Goal: Transaction & Acquisition: Book appointment/travel/reservation

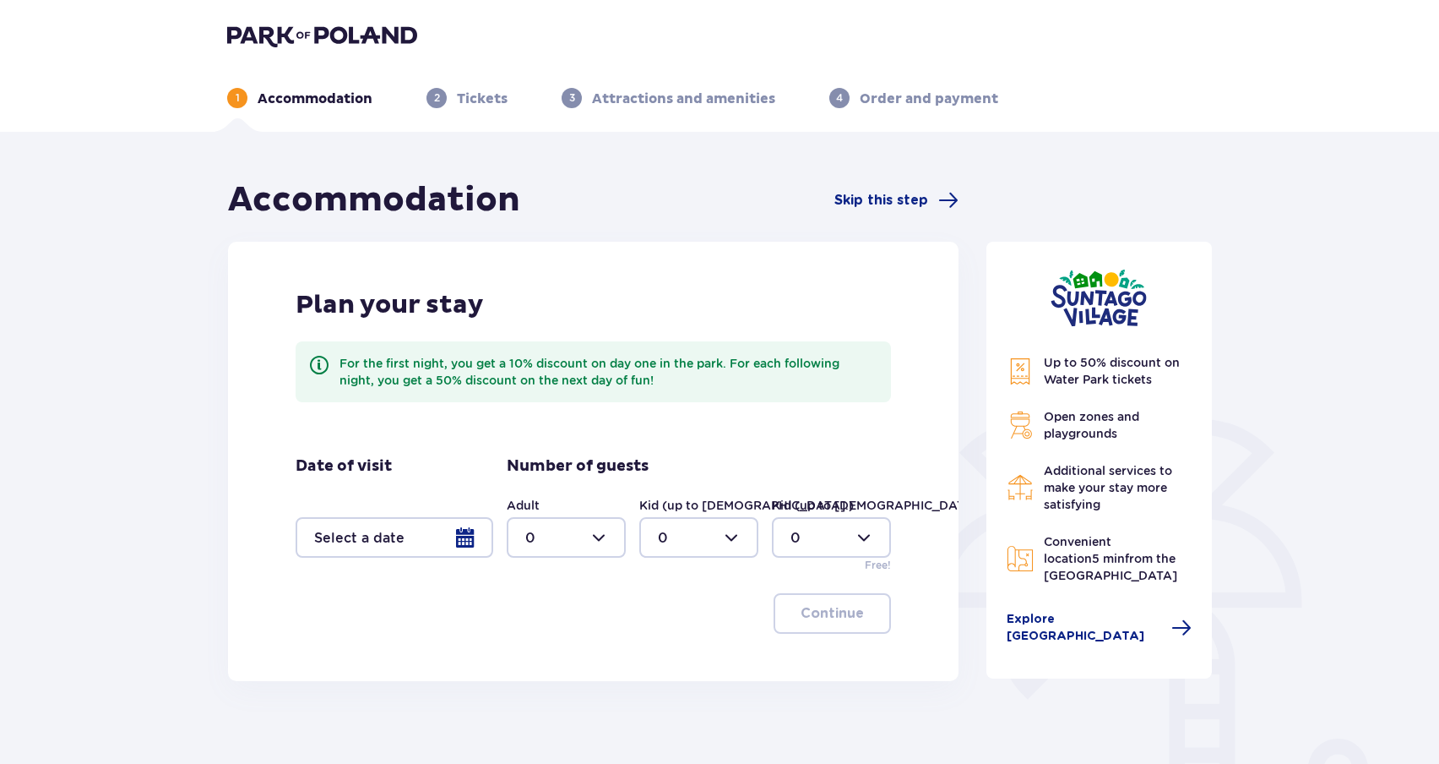
click at [451, 537] on div at bounding box center [395, 537] width 198 height 41
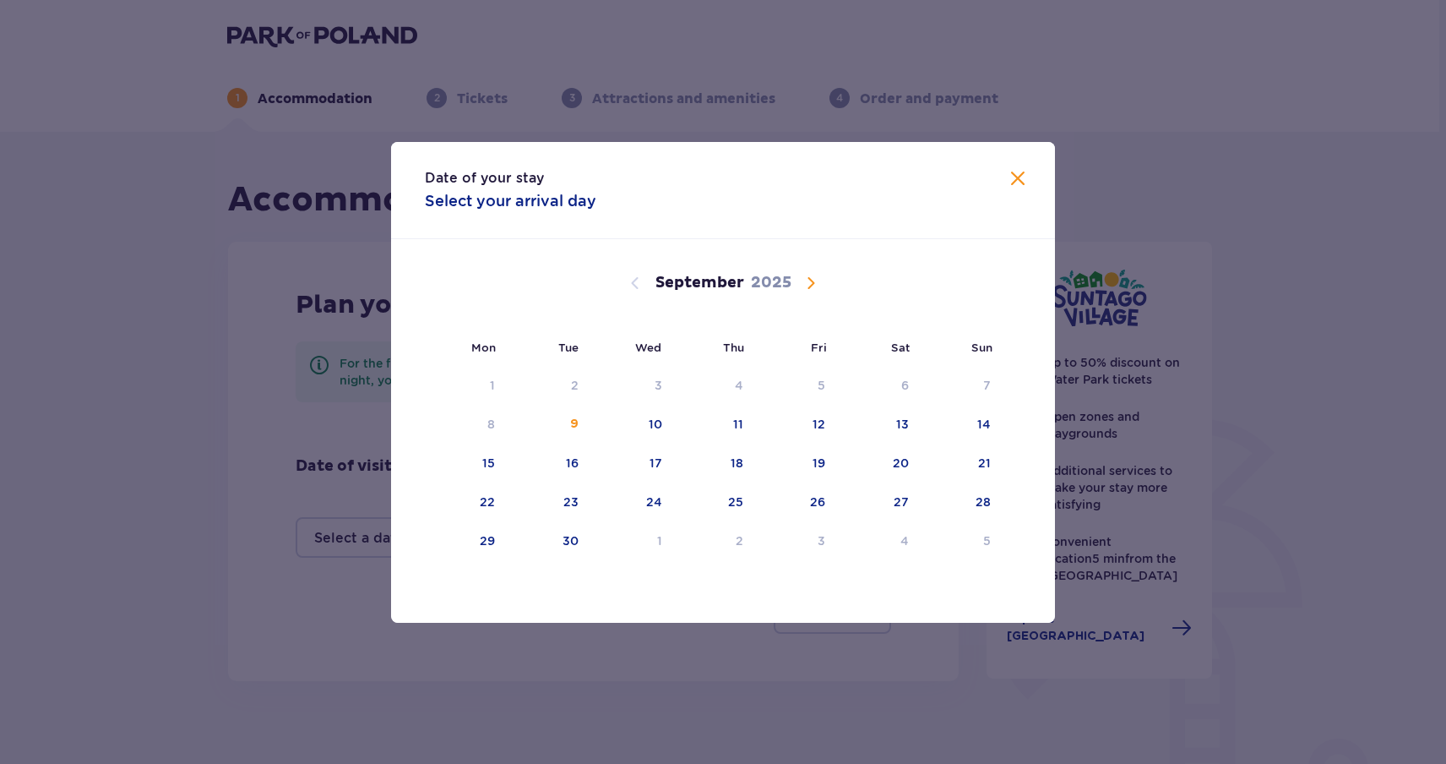
click at [801, 283] on span "Calendar" at bounding box center [811, 283] width 20 height 20
click at [756, 383] on div "2" at bounding box center [715, 385] width 84 height 37
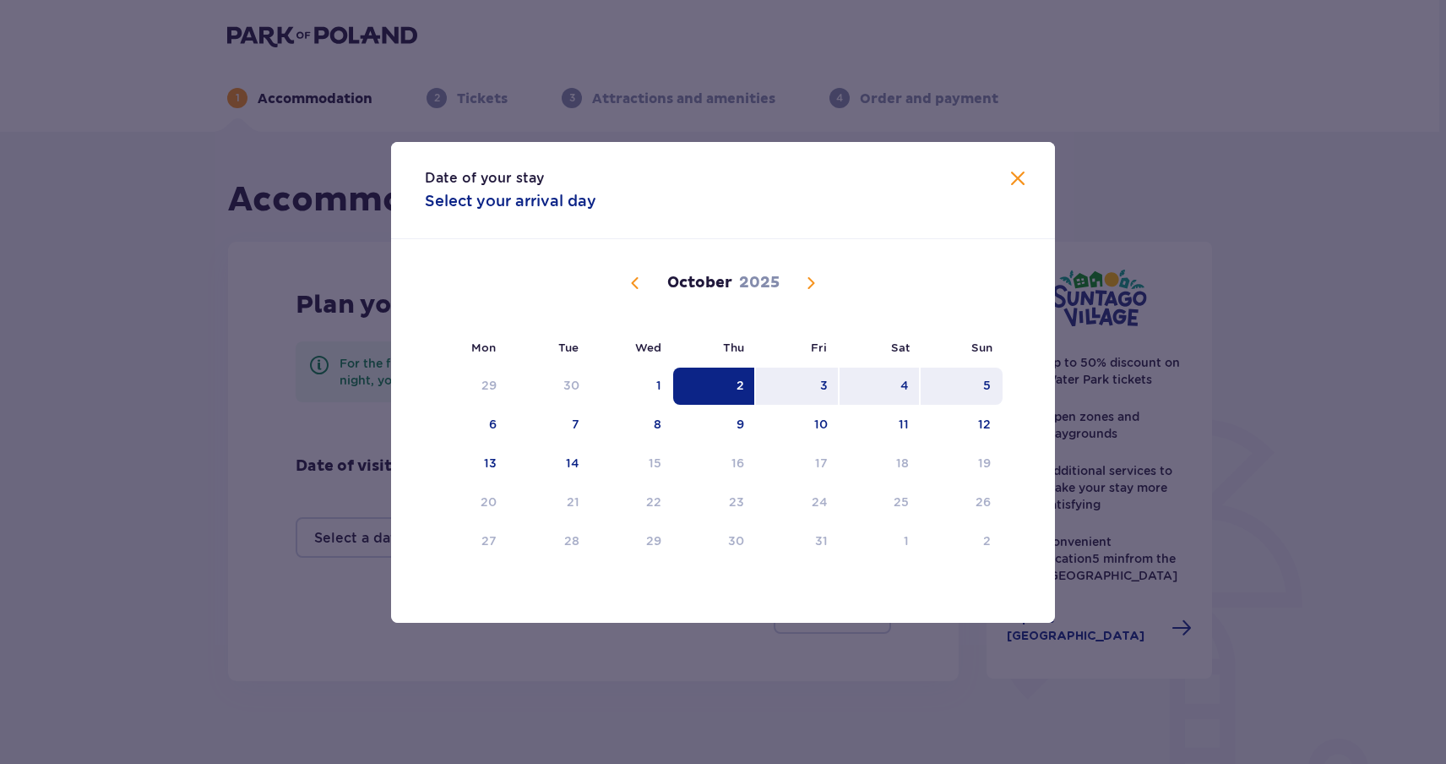
click at [973, 385] on div "5" at bounding box center [962, 385] width 82 height 37
type input "02.10.25 - 05.10.25"
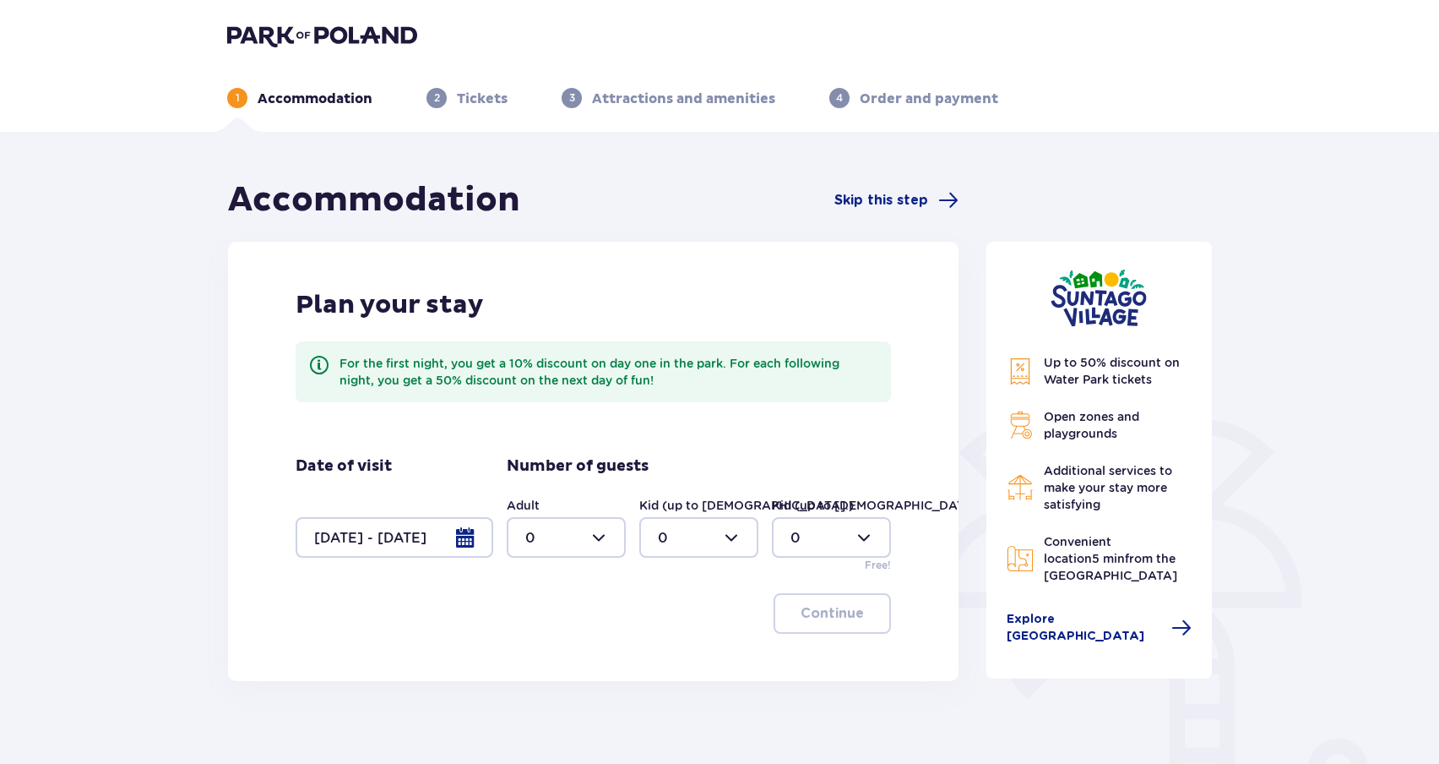
click at [587, 555] on div at bounding box center [566, 537] width 119 height 41
click at [535, 659] on div "2" at bounding box center [566, 659] width 82 height 19
type input "2"
click at [810, 625] on button "Continue" at bounding box center [832, 613] width 117 height 41
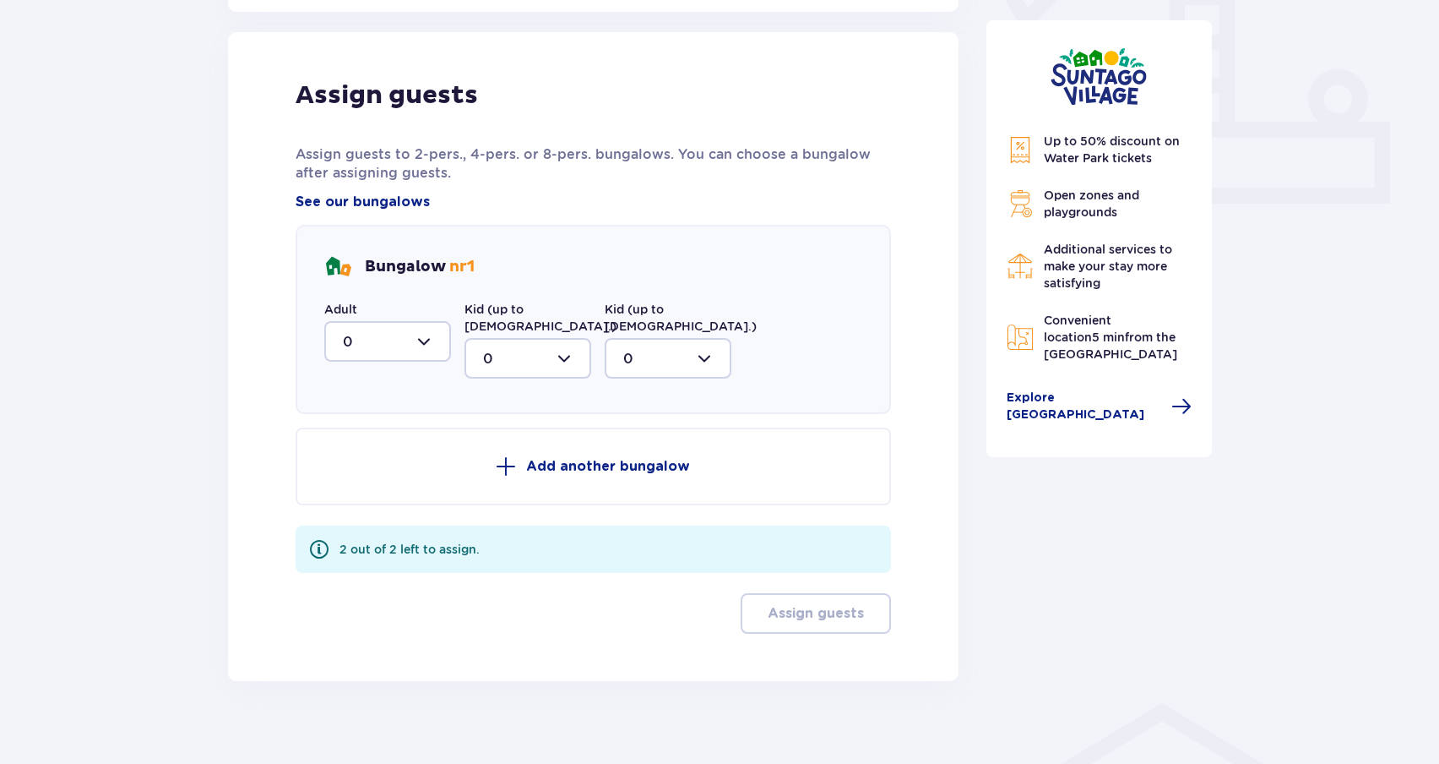
scroll to position [671, 0]
click at [424, 348] on div at bounding box center [387, 339] width 127 height 41
click at [349, 453] on p "2" at bounding box center [347, 462] width 8 height 19
type input "2"
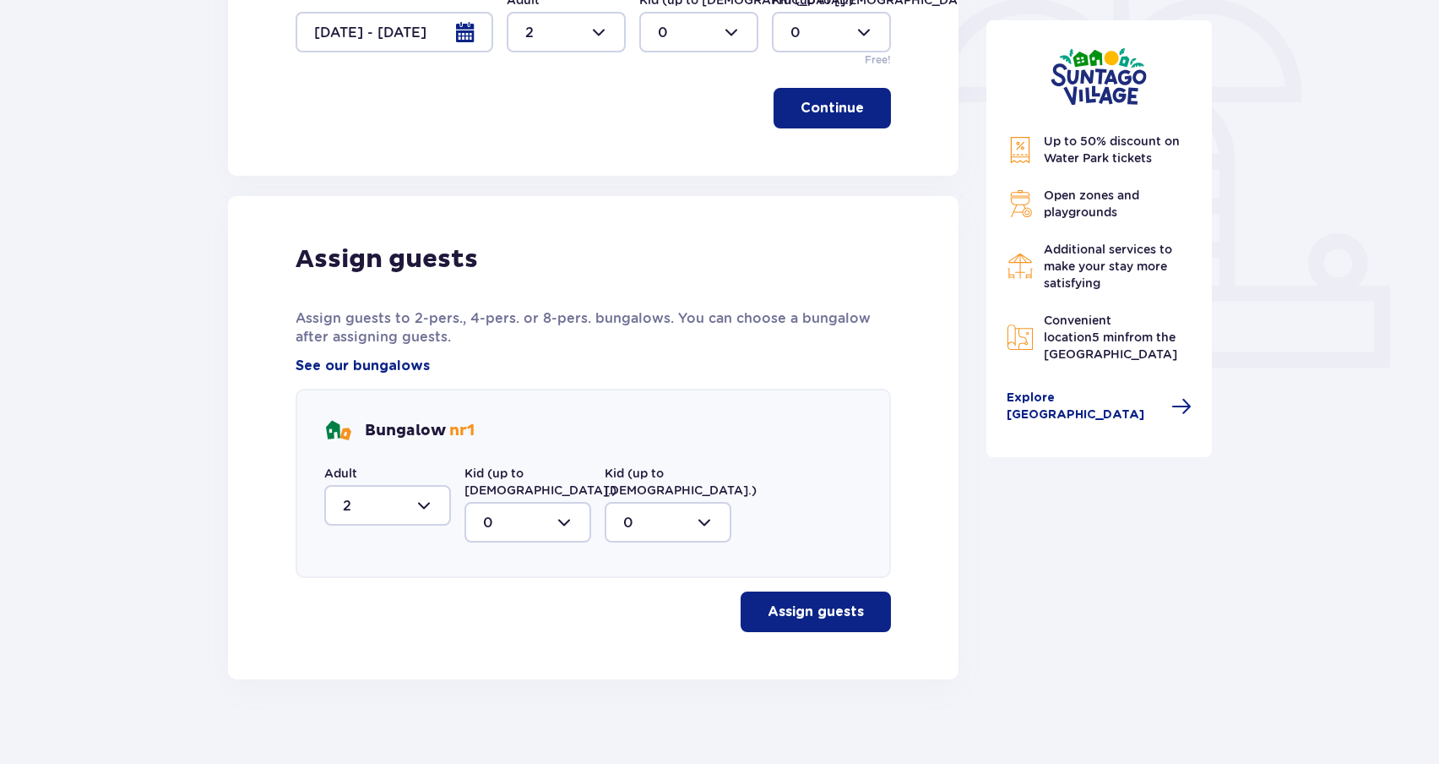
click at [828, 606] on button "Assign guests" at bounding box center [816, 611] width 150 height 41
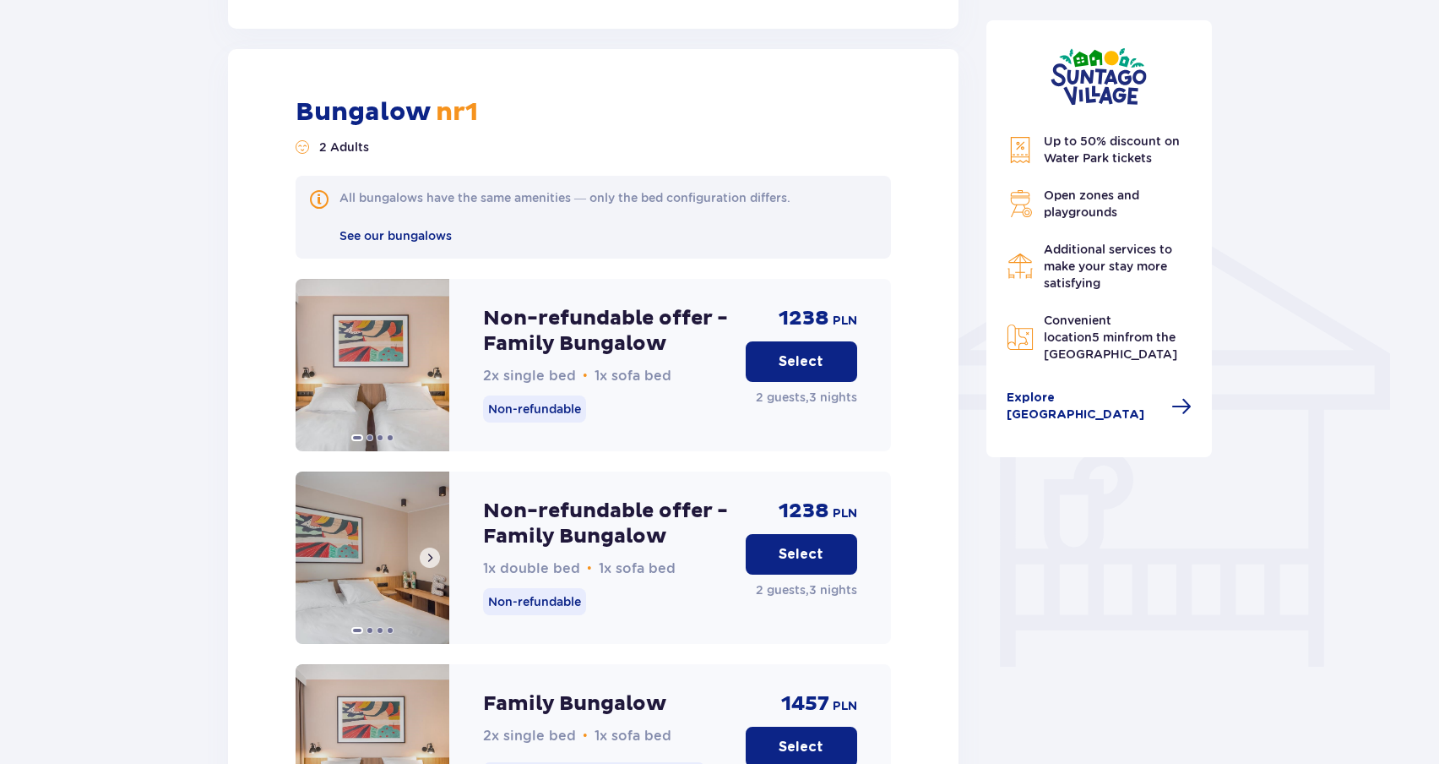
scroll to position [1167, 0]
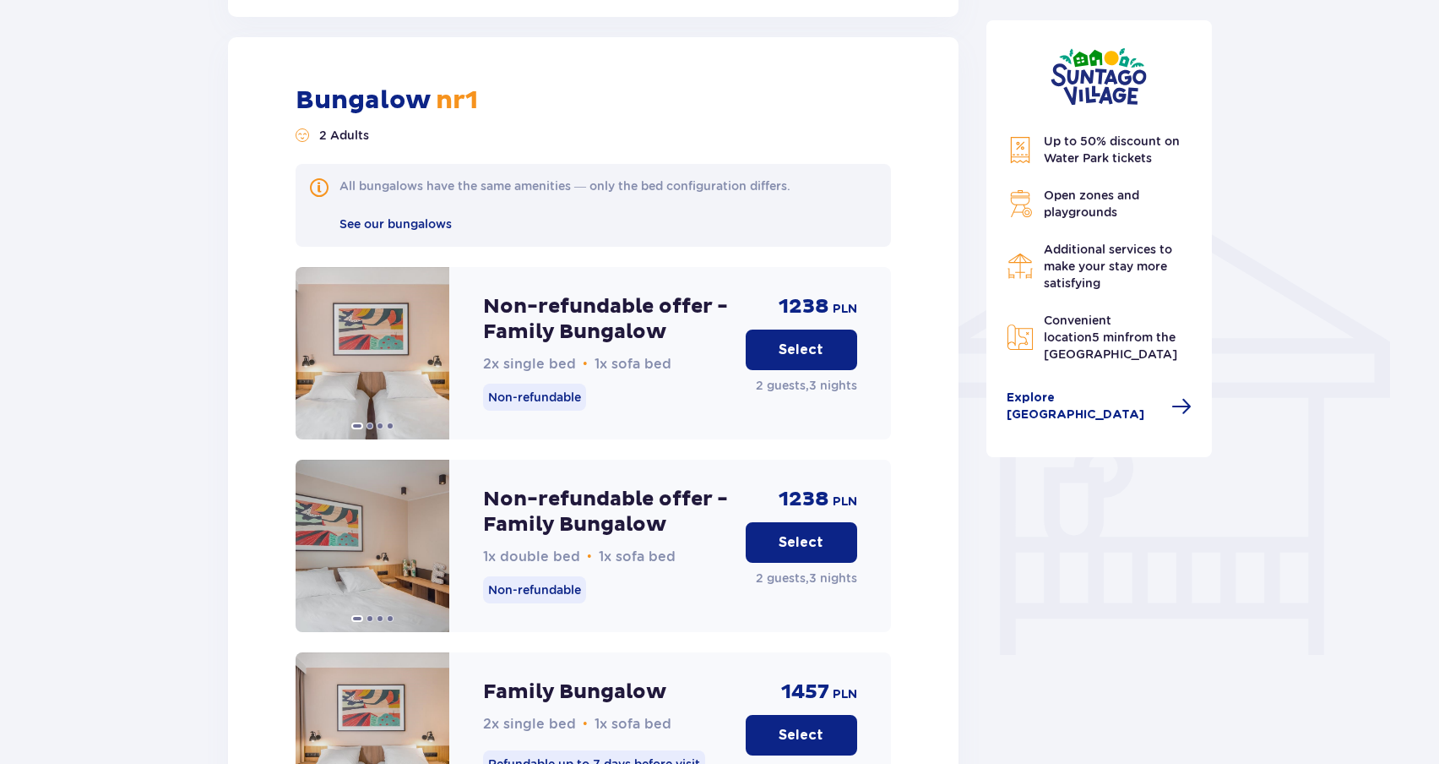
click at [542, 322] on p "Non-refundable offer - Family Bungalow" at bounding box center [607, 319] width 249 height 51
click at [347, 336] on img at bounding box center [373, 353] width 154 height 172
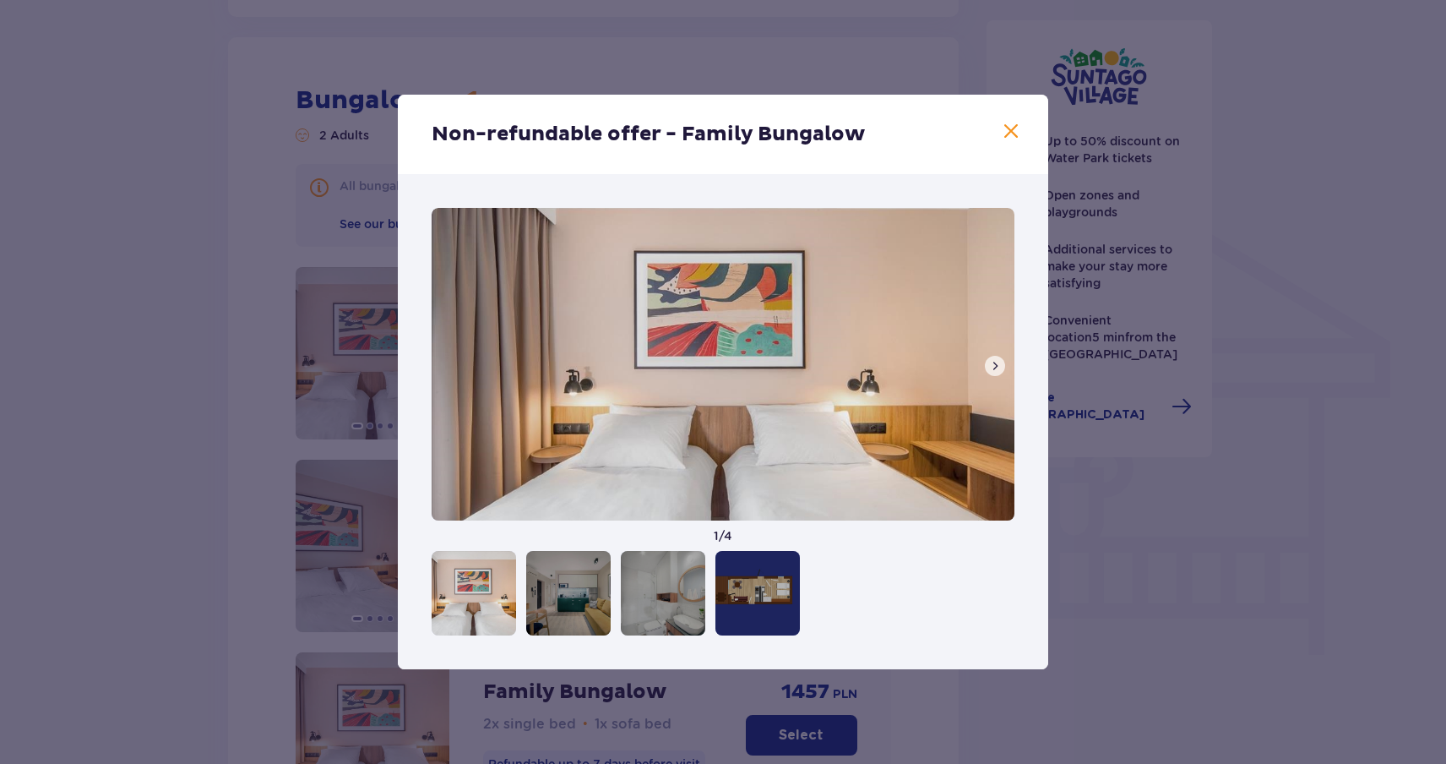
click at [986, 367] on button at bounding box center [995, 366] width 20 height 20
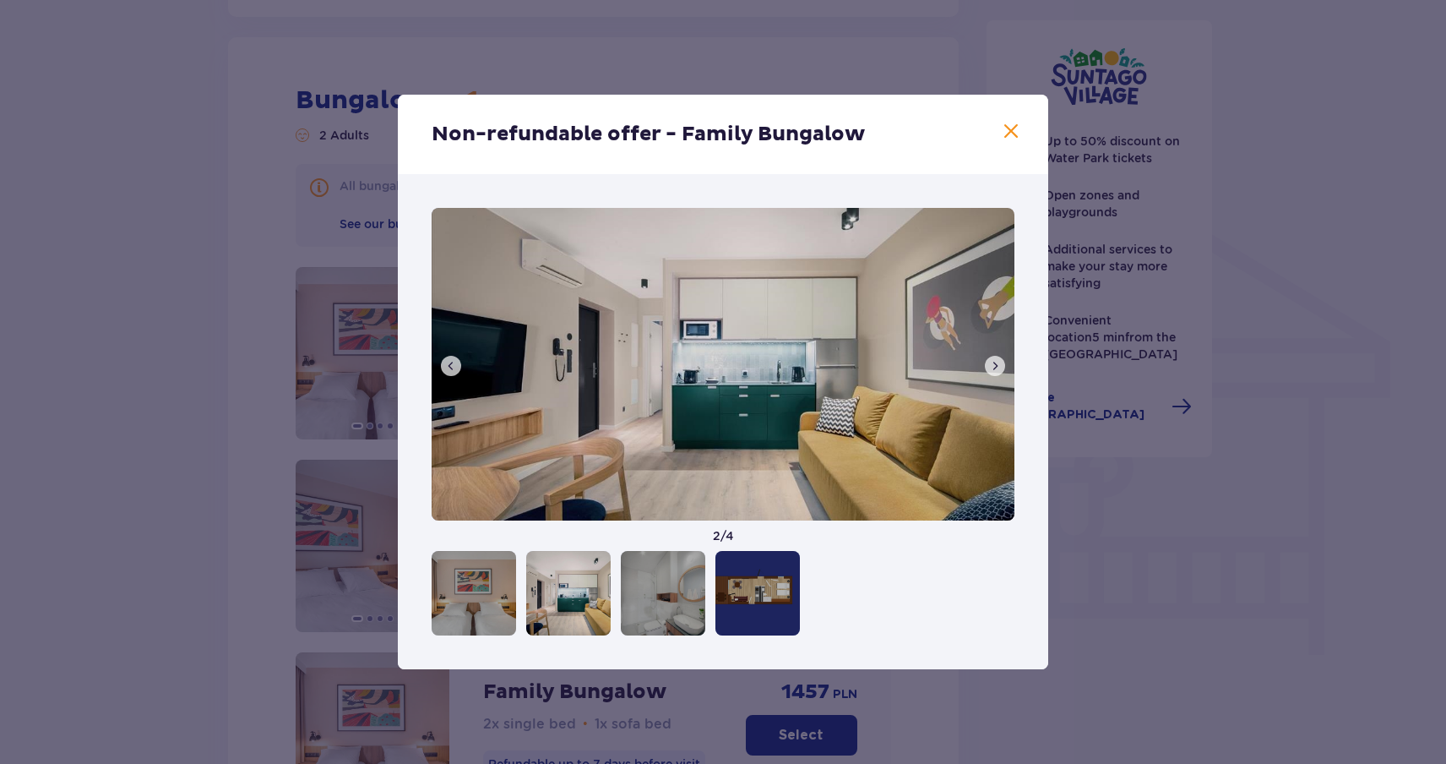
click at [986, 367] on button at bounding box center [995, 366] width 20 height 20
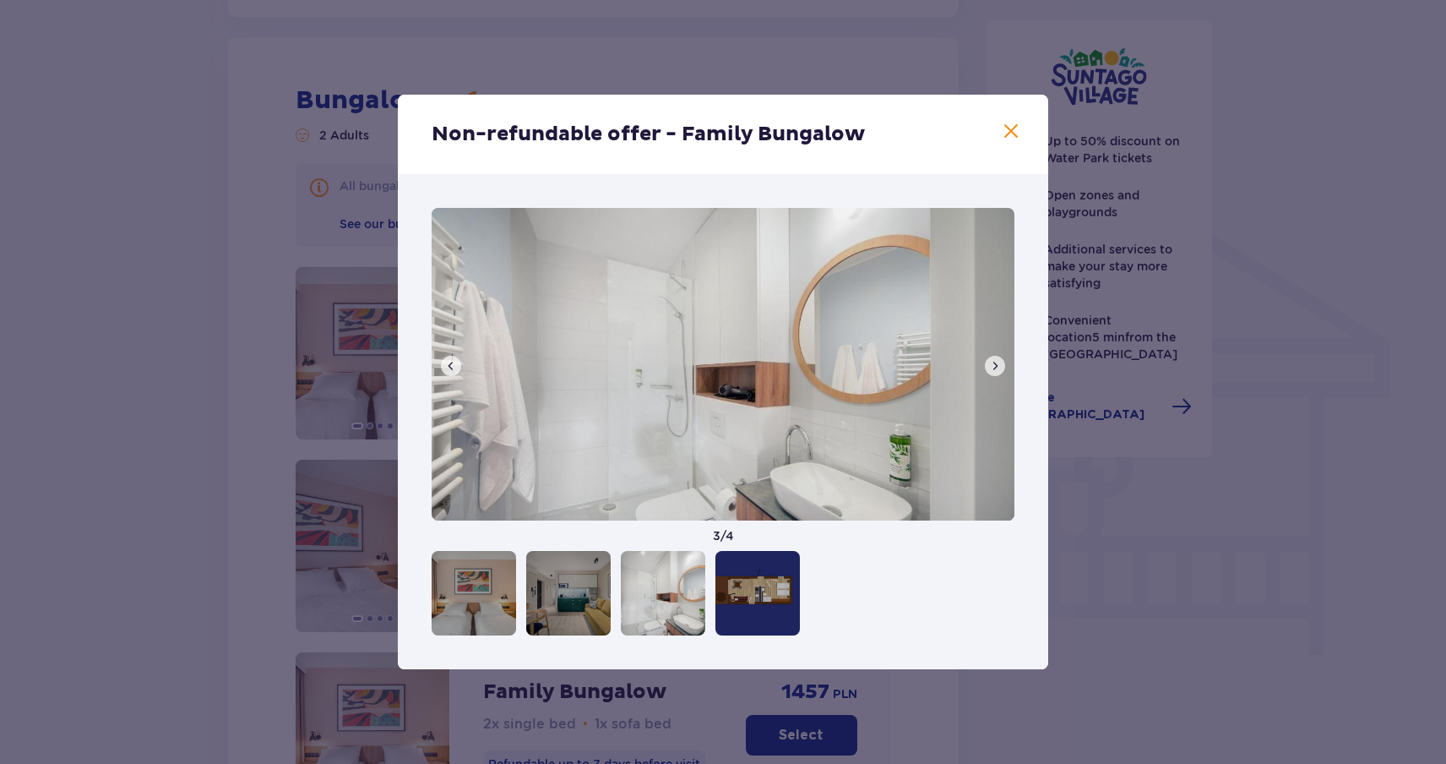
click at [986, 367] on button at bounding box center [995, 366] width 20 height 20
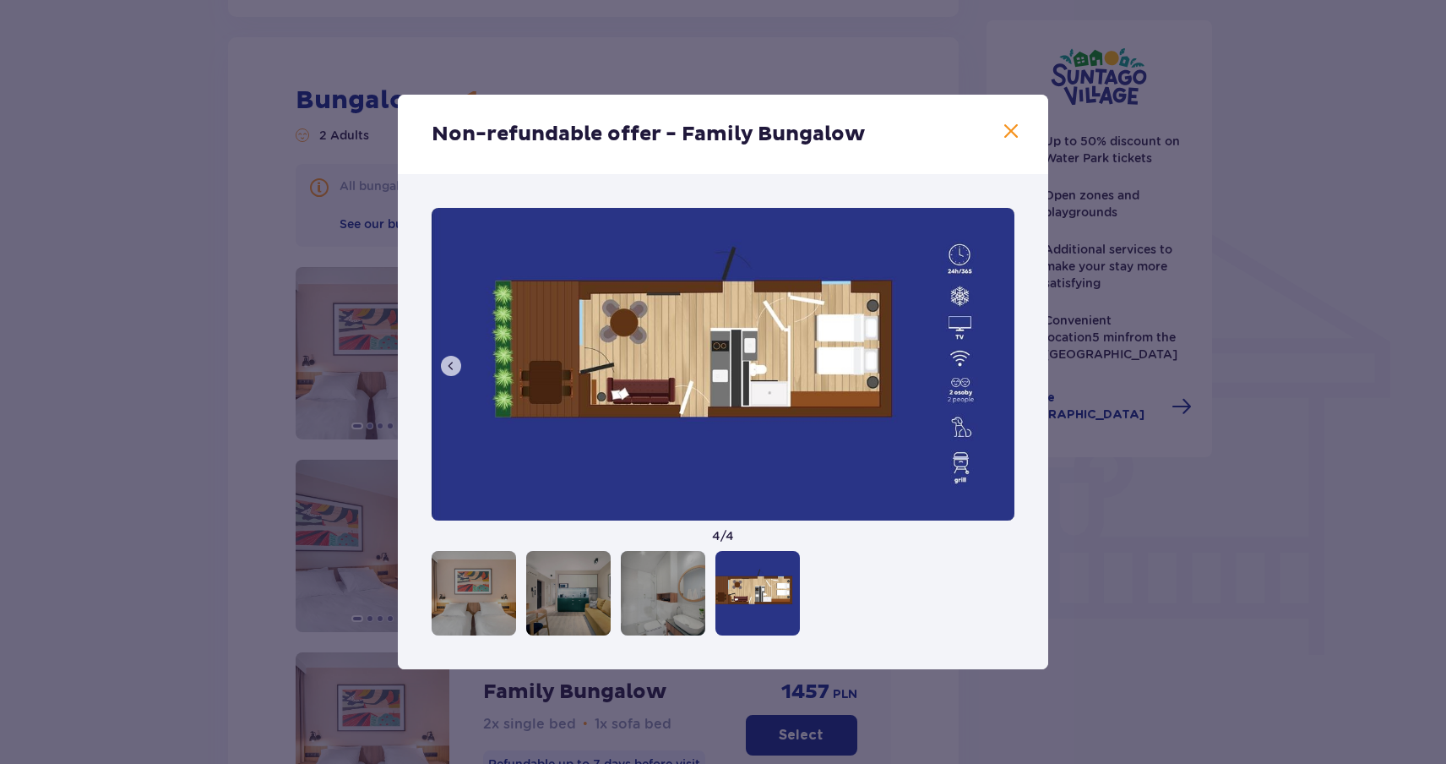
click at [1004, 146] on div "Non-refundable offer - Family Bungalow" at bounding box center [723, 134] width 650 height 79
click at [1002, 134] on span at bounding box center [1011, 132] width 20 height 20
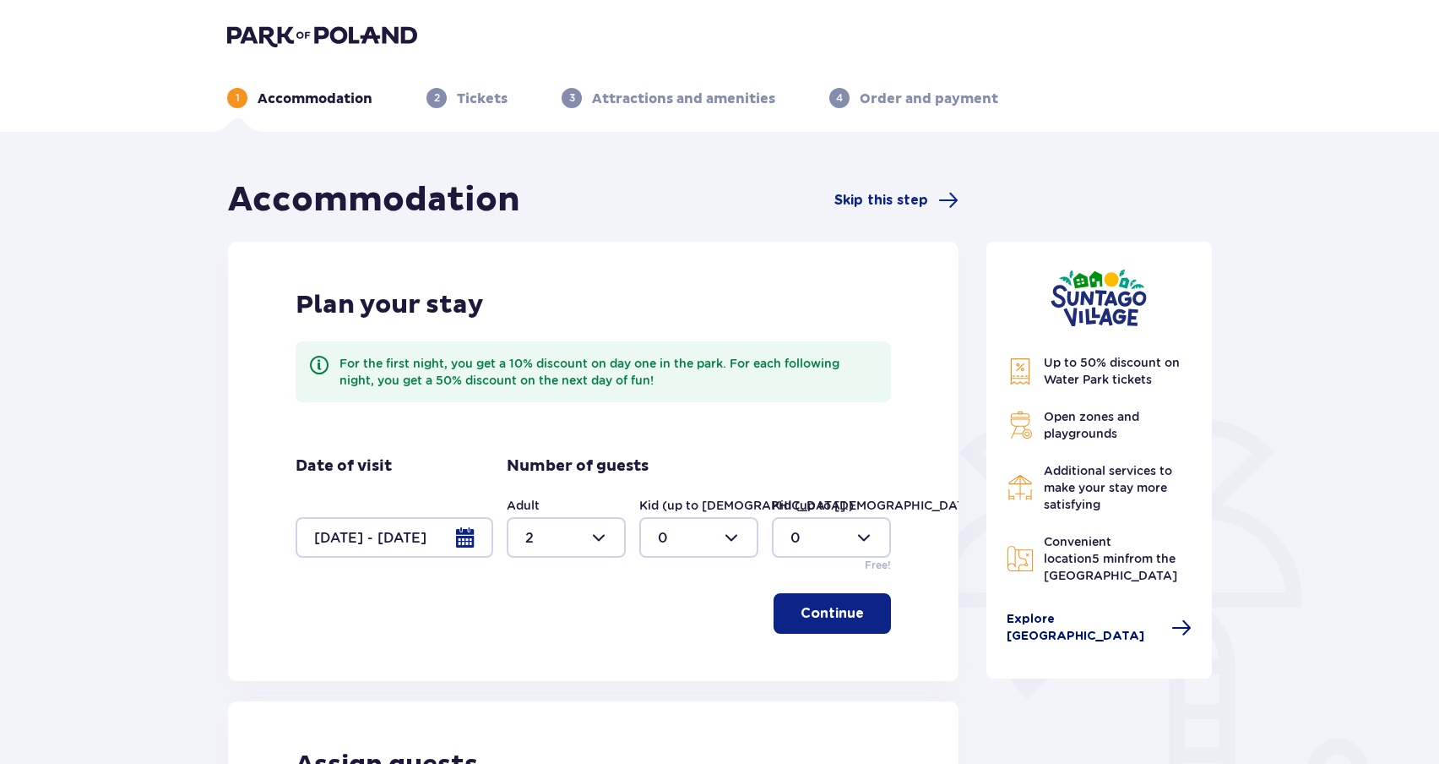
click at [1079, 612] on span "Explore Suntago Village" at bounding box center [1084, 628] width 155 height 34
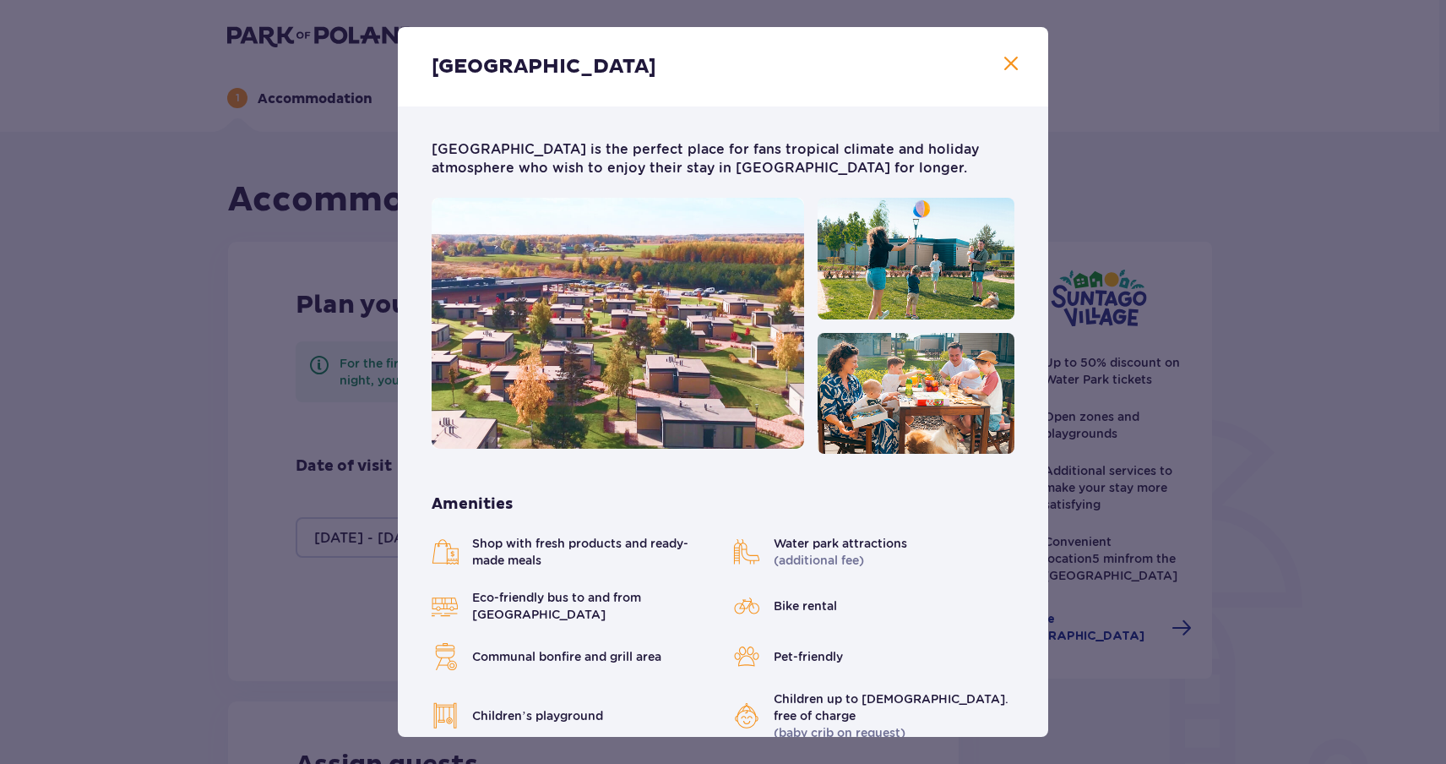
click at [1001, 63] on span at bounding box center [1011, 64] width 20 height 20
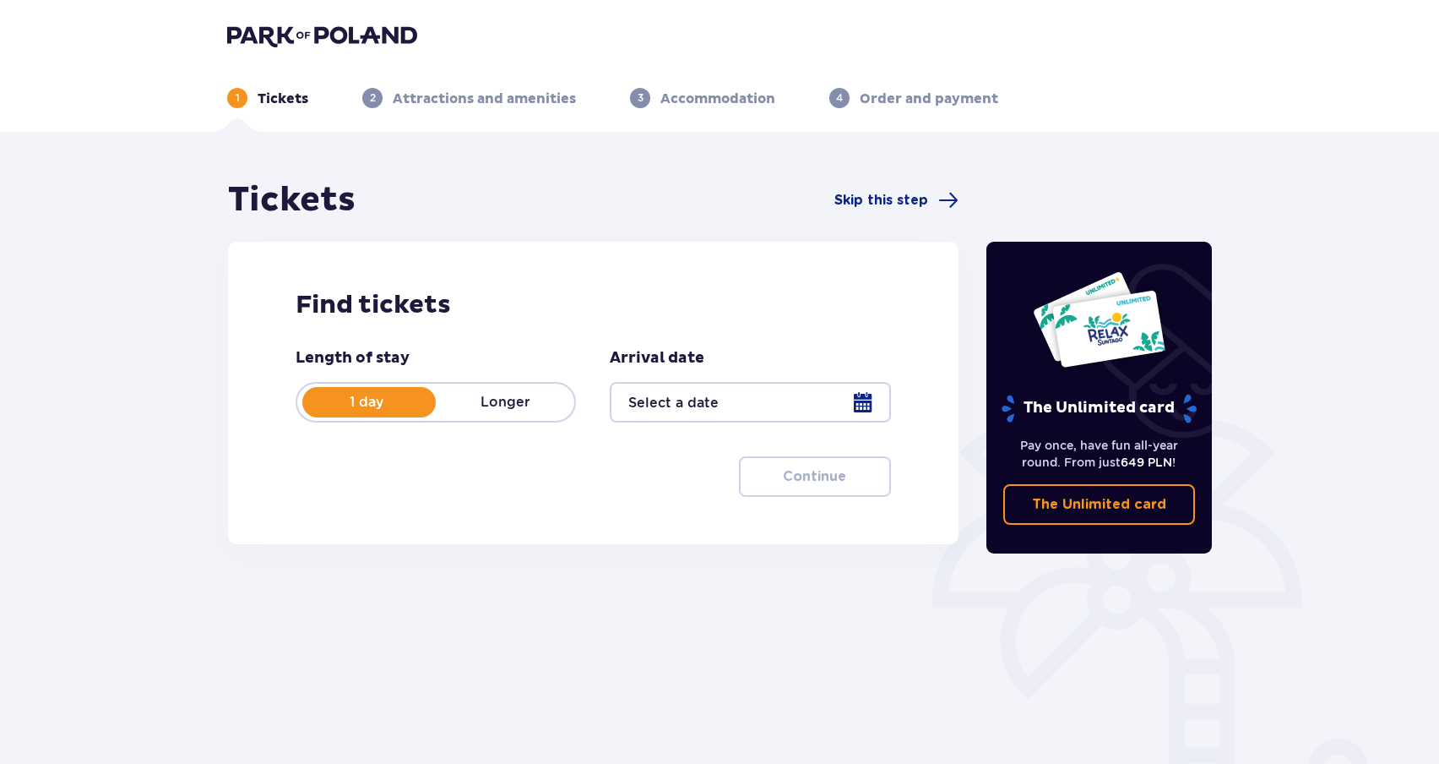
click at [492, 398] on p "Longer" at bounding box center [505, 402] width 139 height 19
click at [764, 394] on div at bounding box center [750, 402] width 280 height 41
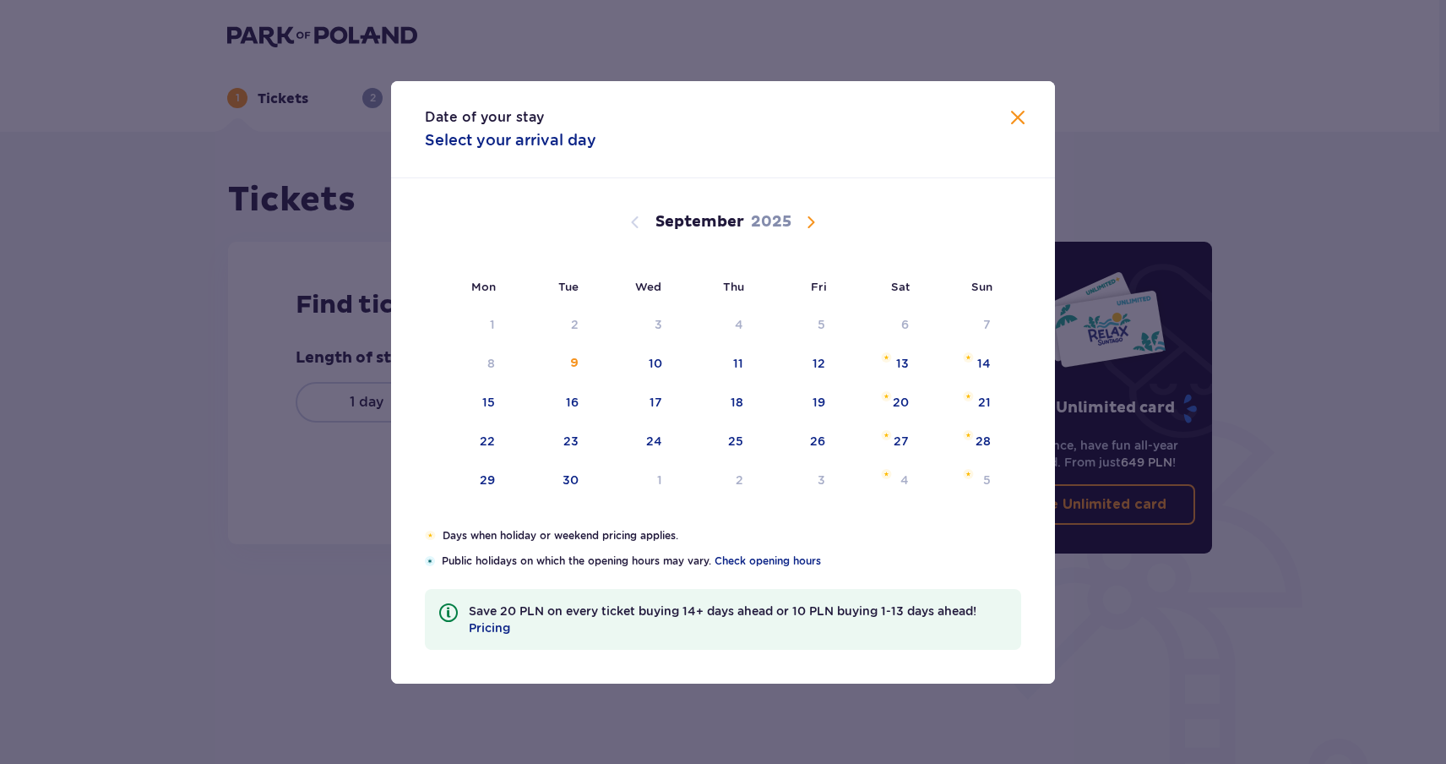
click at [817, 239] on div "September 2025" at bounding box center [722, 241] width 559 height 127
click at [810, 228] on span "Calendar" at bounding box center [811, 222] width 20 height 20
click at [807, 221] on span "Calendar" at bounding box center [811, 222] width 20 height 20
click at [647, 223] on div "November 2025" at bounding box center [722, 222] width 559 height 20
click at [640, 220] on span "Calendar" at bounding box center [635, 222] width 20 height 20
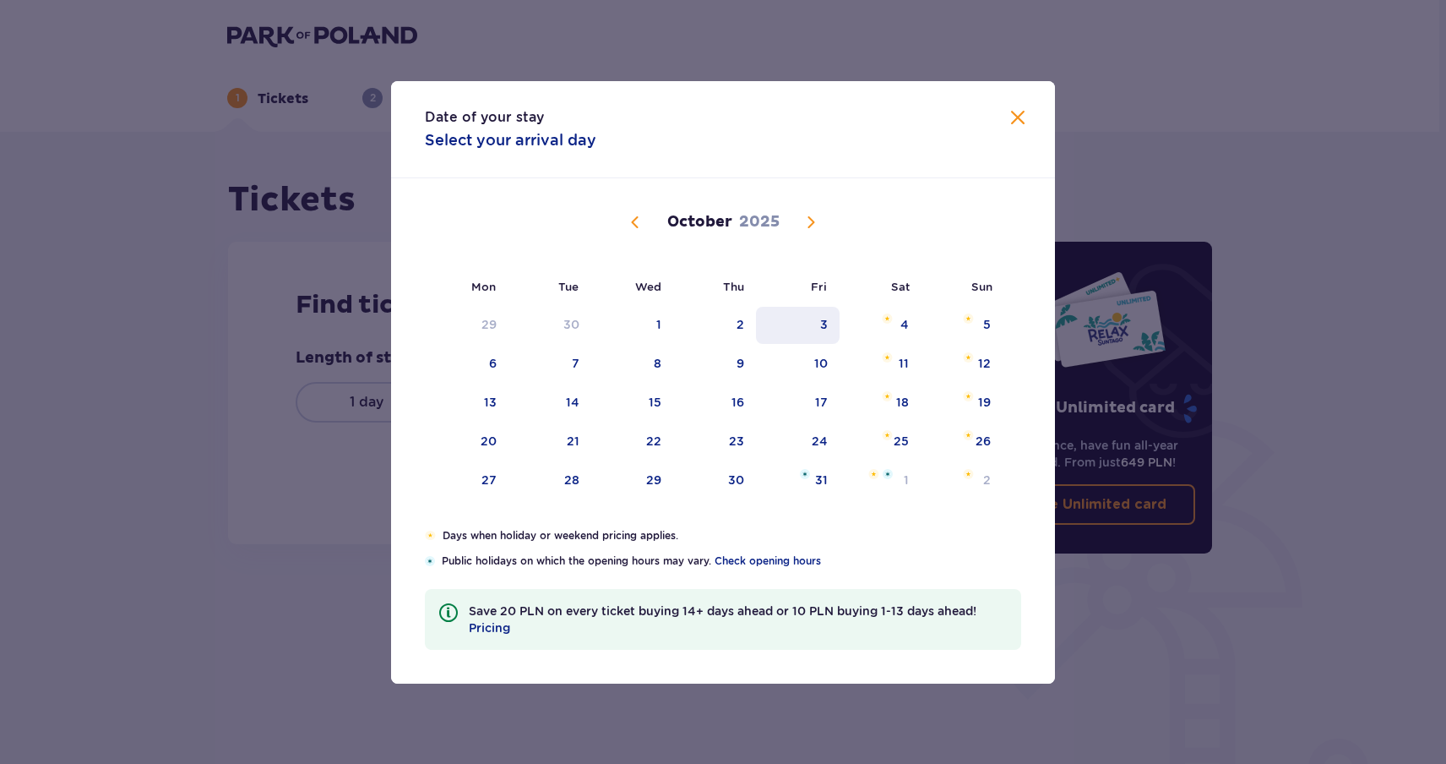
click at [758, 315] on div "3" at bounding box center [798, 325] width 84 height 37
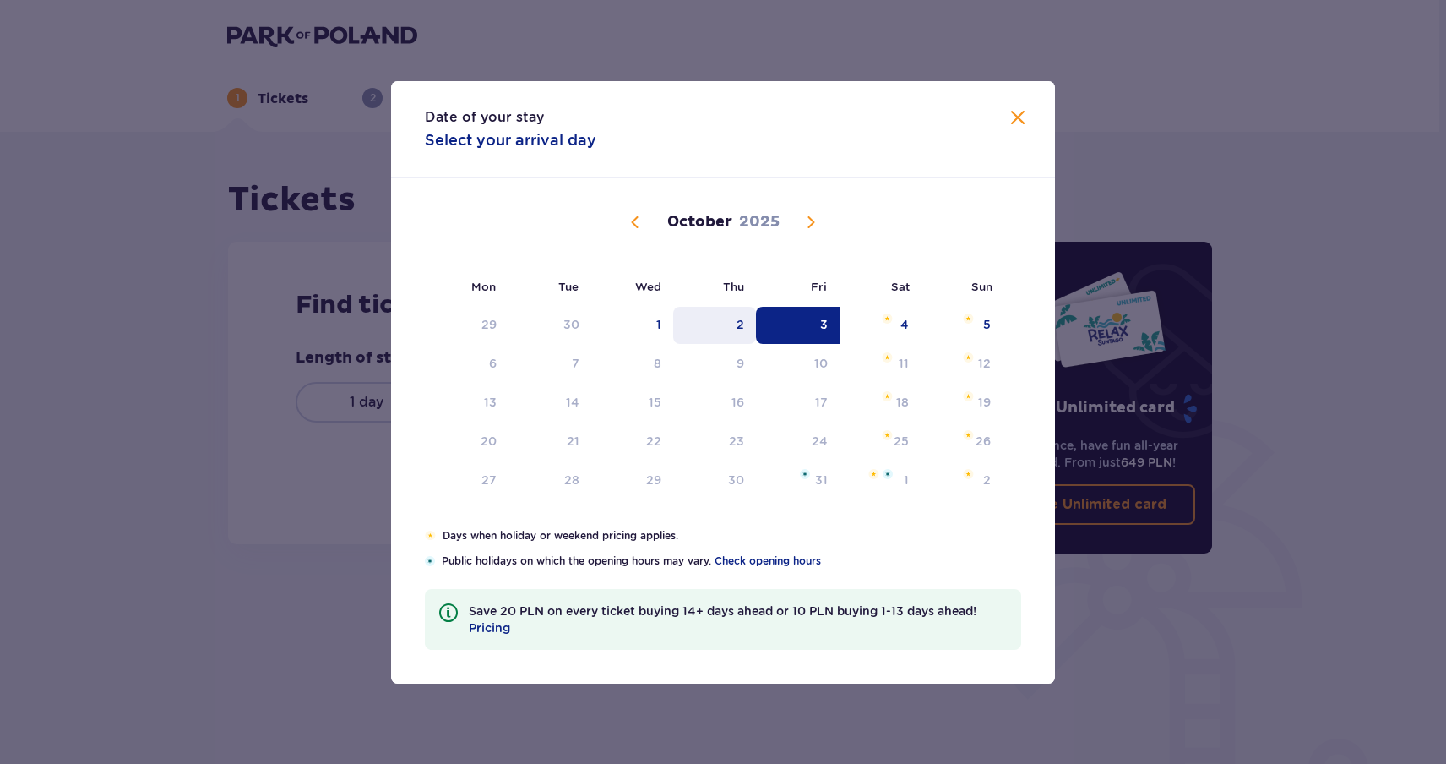
click at [732, 317] on div "2" at bounding box center [715, 325] width 84 height 37
click at [980, 322] on div "5" at bounding box center [962, 325] width 82 height 37
click at [964, 309] on div "5" at bounding box center [962, 325] width 82 height 37
click at [900, 320] on div "4" at bounding box center [904, 324] width 8 height 17
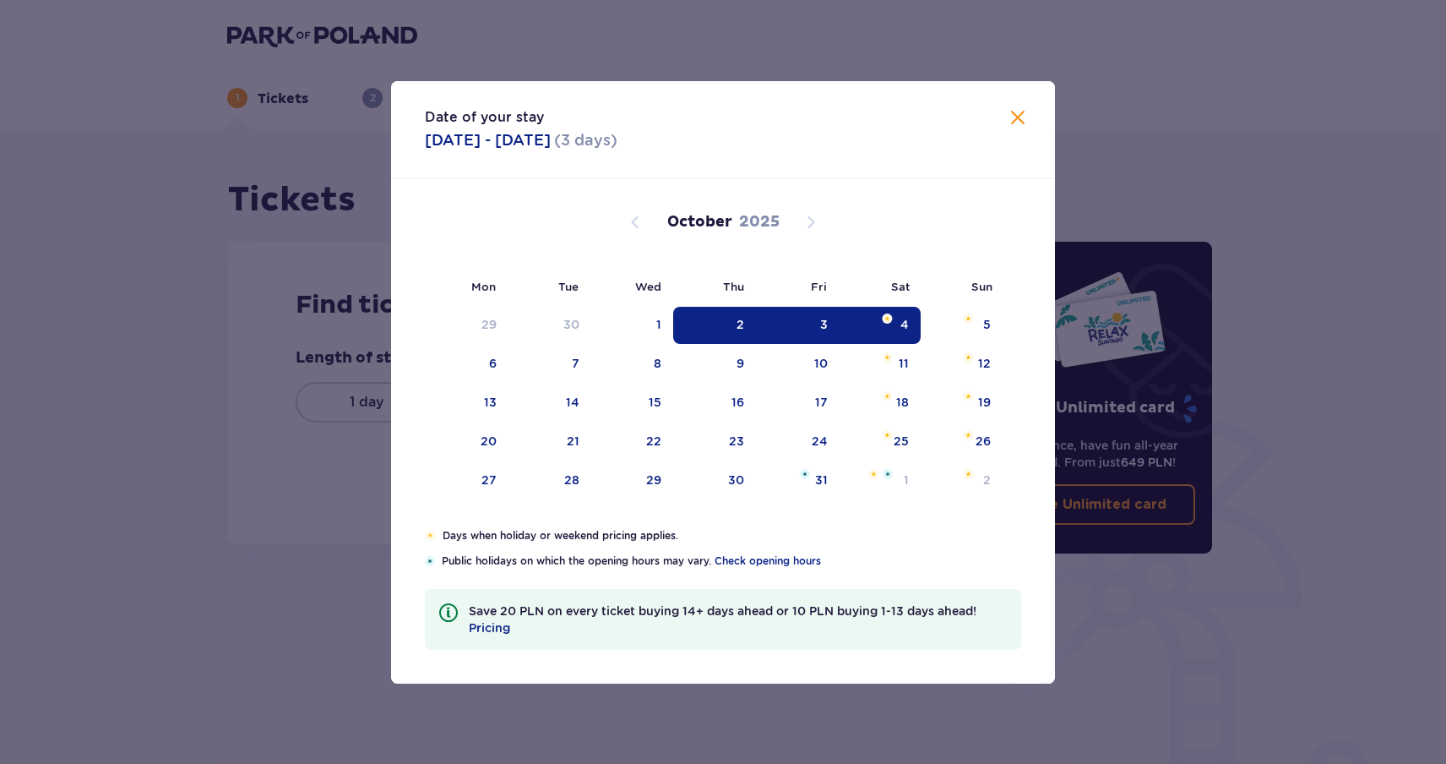
type input "02.10.25 - 04.10.25"
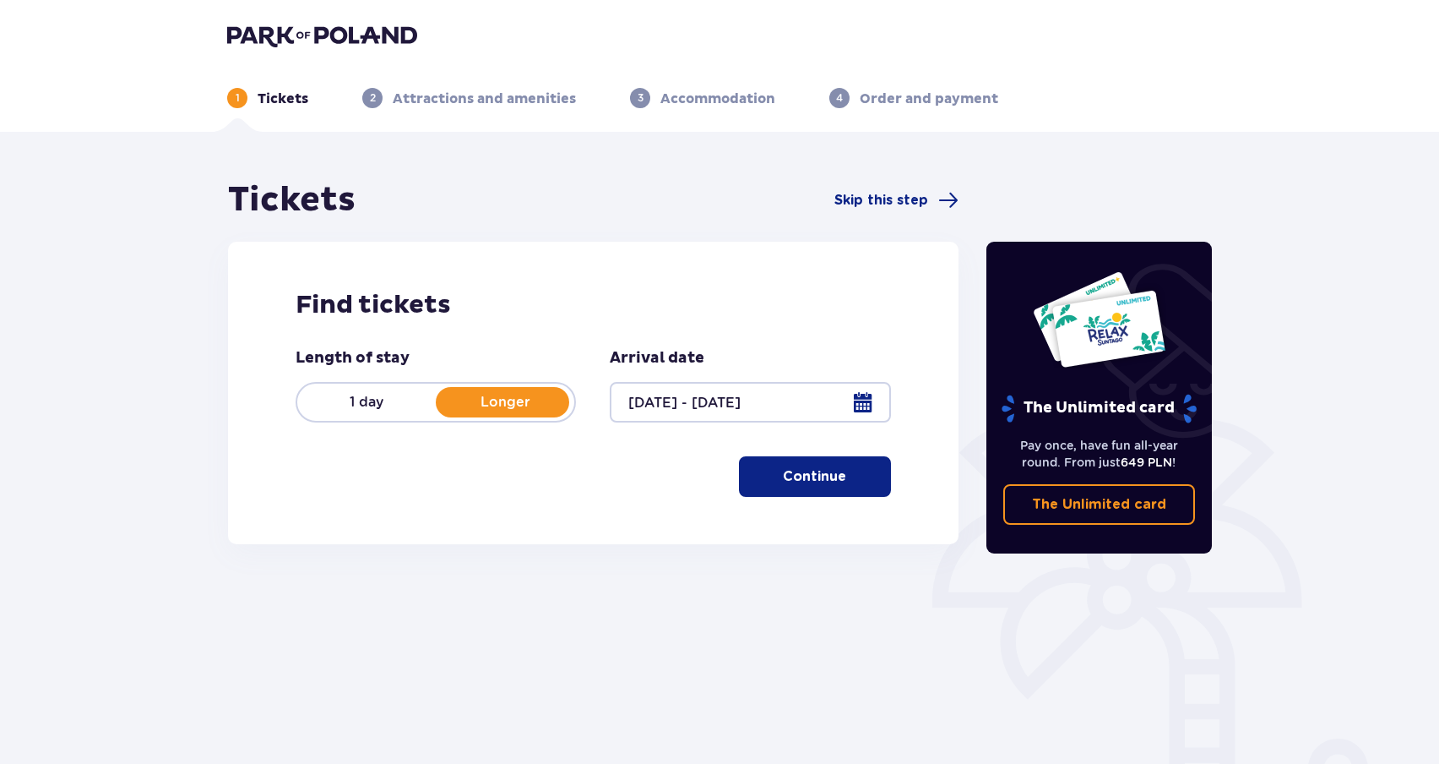
click at [793, 465] on button "Continue" at bounding box center [815, 476] width 152 height 41
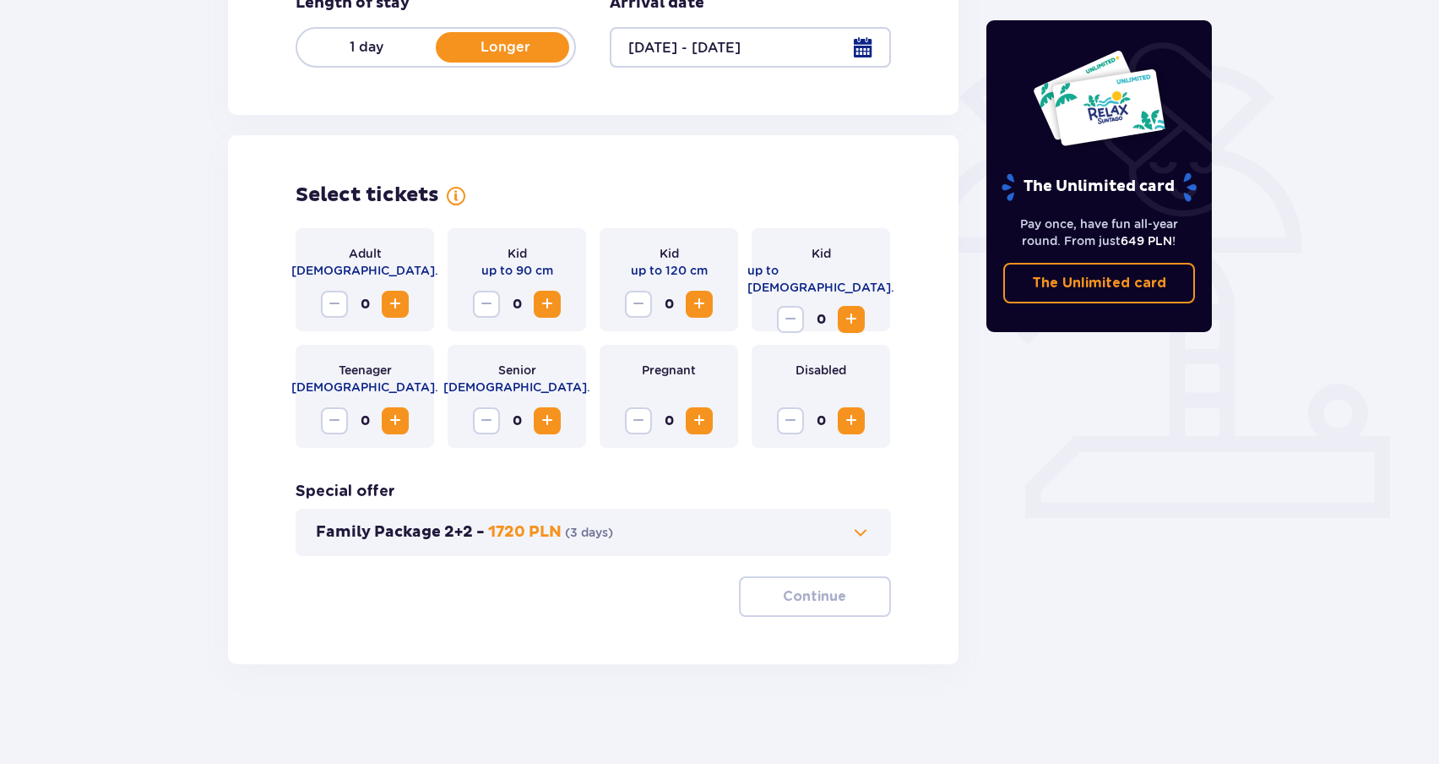
scroll to position [356, 0]
click at [397, 308] on span "Increase" at bounding box center [395, 302] width 20 height 20
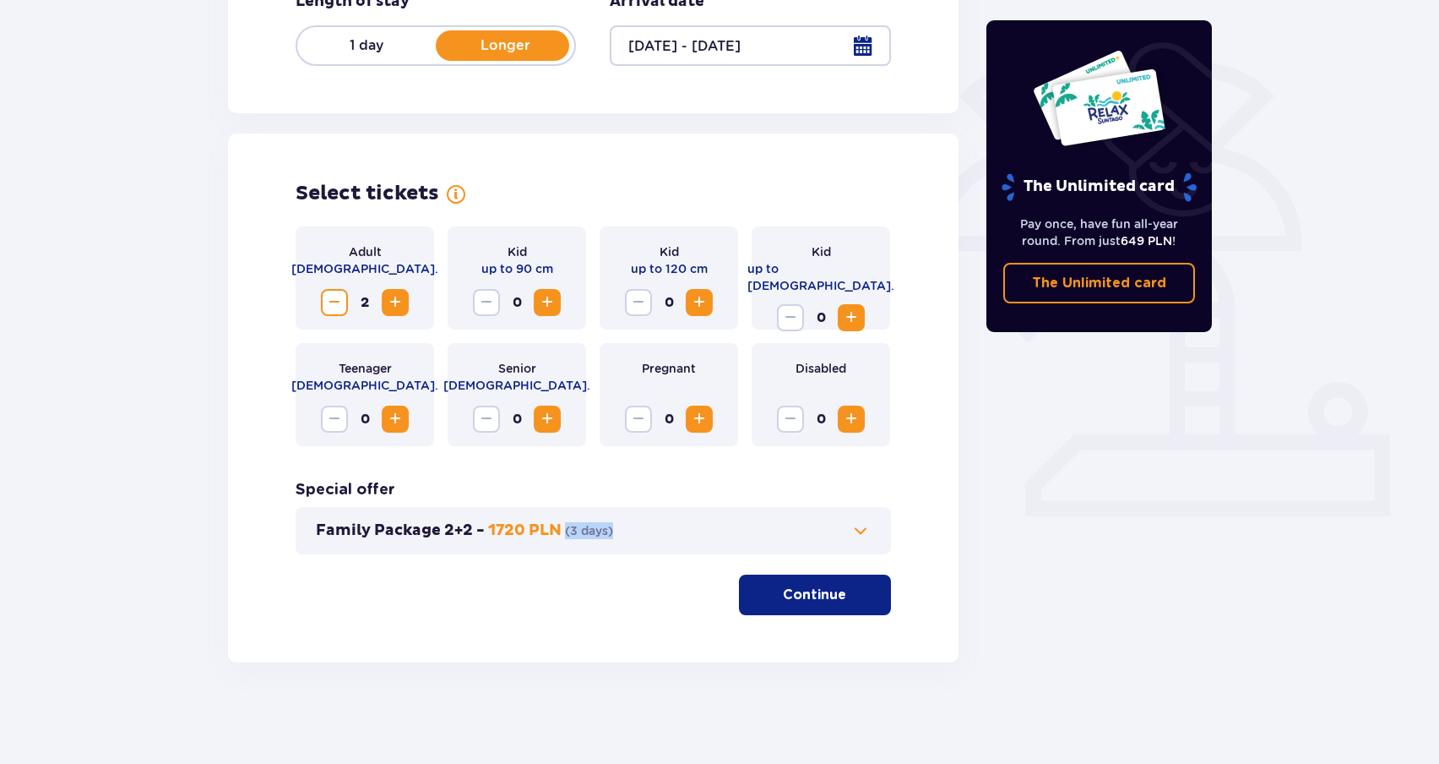
drag, startPoint x: 802, startPoint y: 571, endPoint x: 592, endPoint y: 487, distance: 226.6
click at [592, 487] on div "Adult 18 - 65 y.o. 2 Kid up to 90 cm 0 Kid up to 120 cm 0 Kid up to 16 y.o. 0 T…" at bounding box center [593, 420] width 595 height 389
click at [771, 540] on button "Family Package 2+2 - 1720 PLN ( 3 days )" at bounding box center [593, 530] width 555 height 20
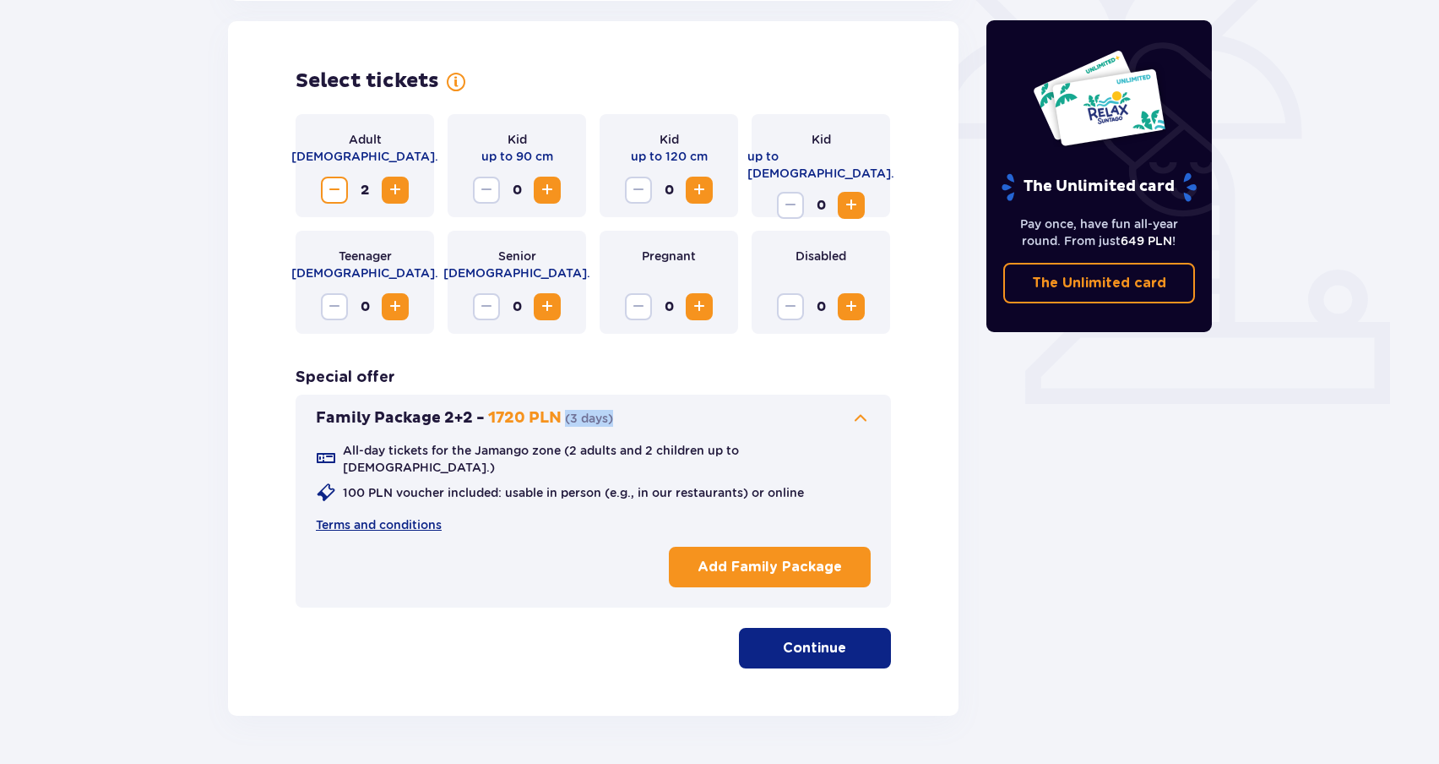
scroll to position [470, 0]
click at [633, 610] on div "Adult 18 - 65 y.o. 2 Kid up to 90 cm 0 Kid up to 120 cm 0 Kid up to 16 y.o. 0 T…" at bounding box center [593, 390] width 595 height 554
click at [801, 638] on p "Continue" at bounding box center [814, 647] width 63 height 19
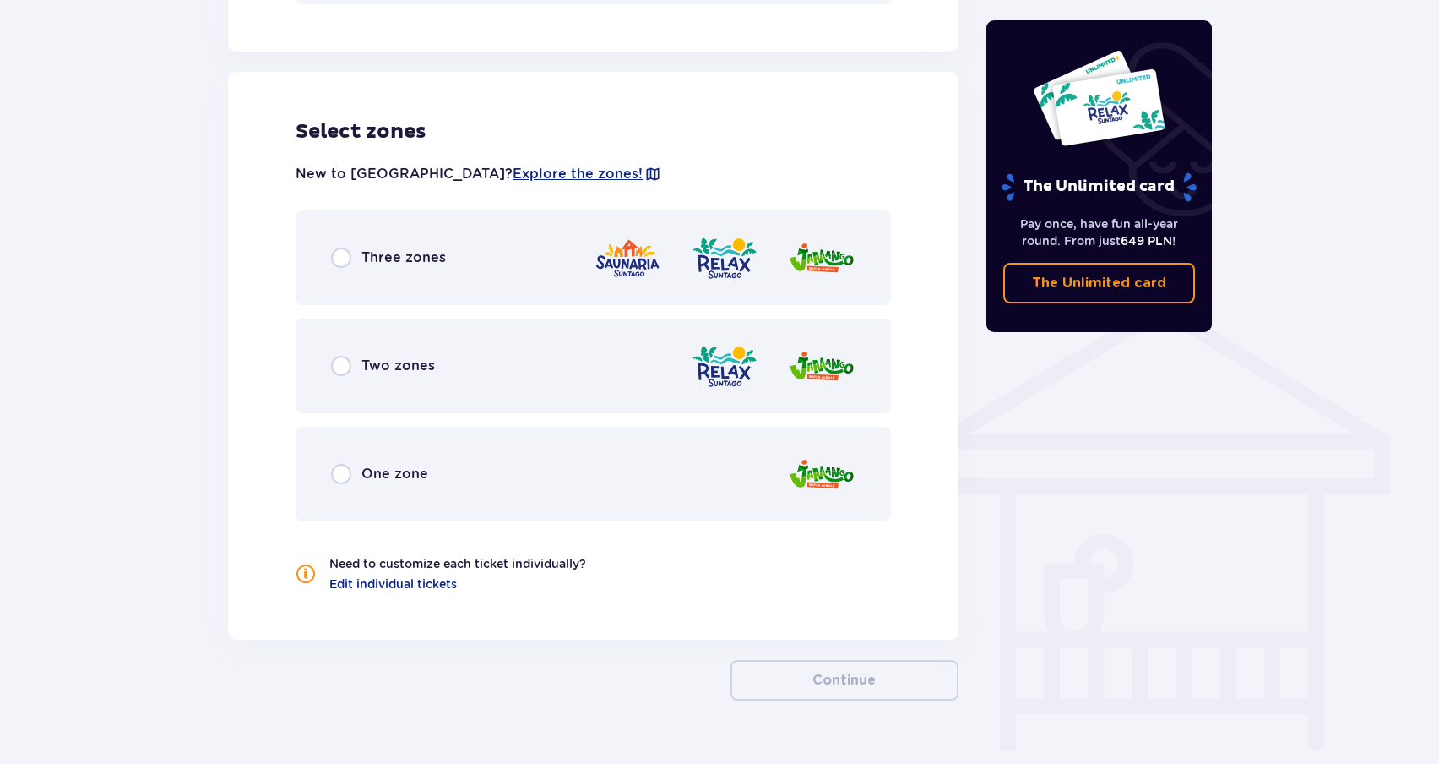
scroll to position [1090, 0]
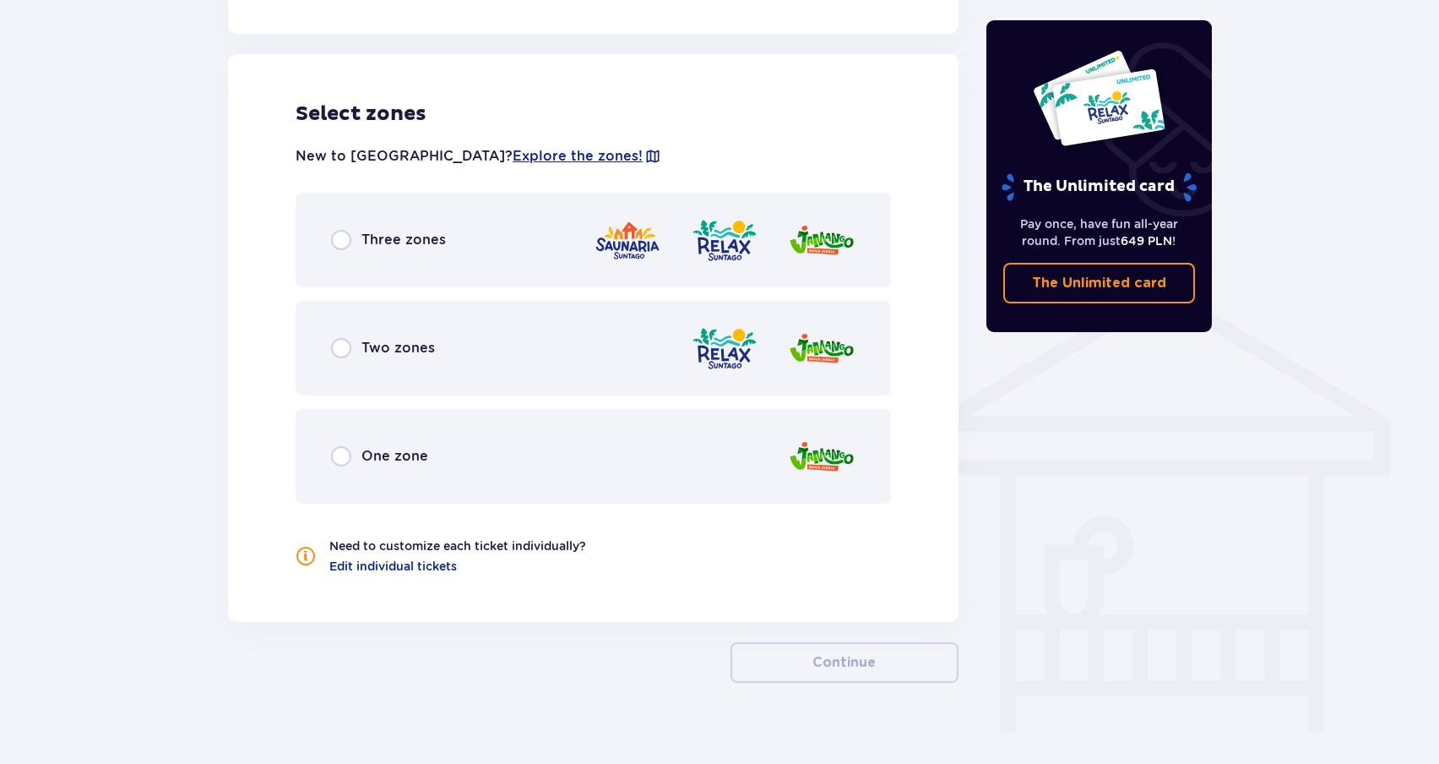
click at [356, 230] on div "Three zones" at bounding box center [388, 240] width 115 height 20
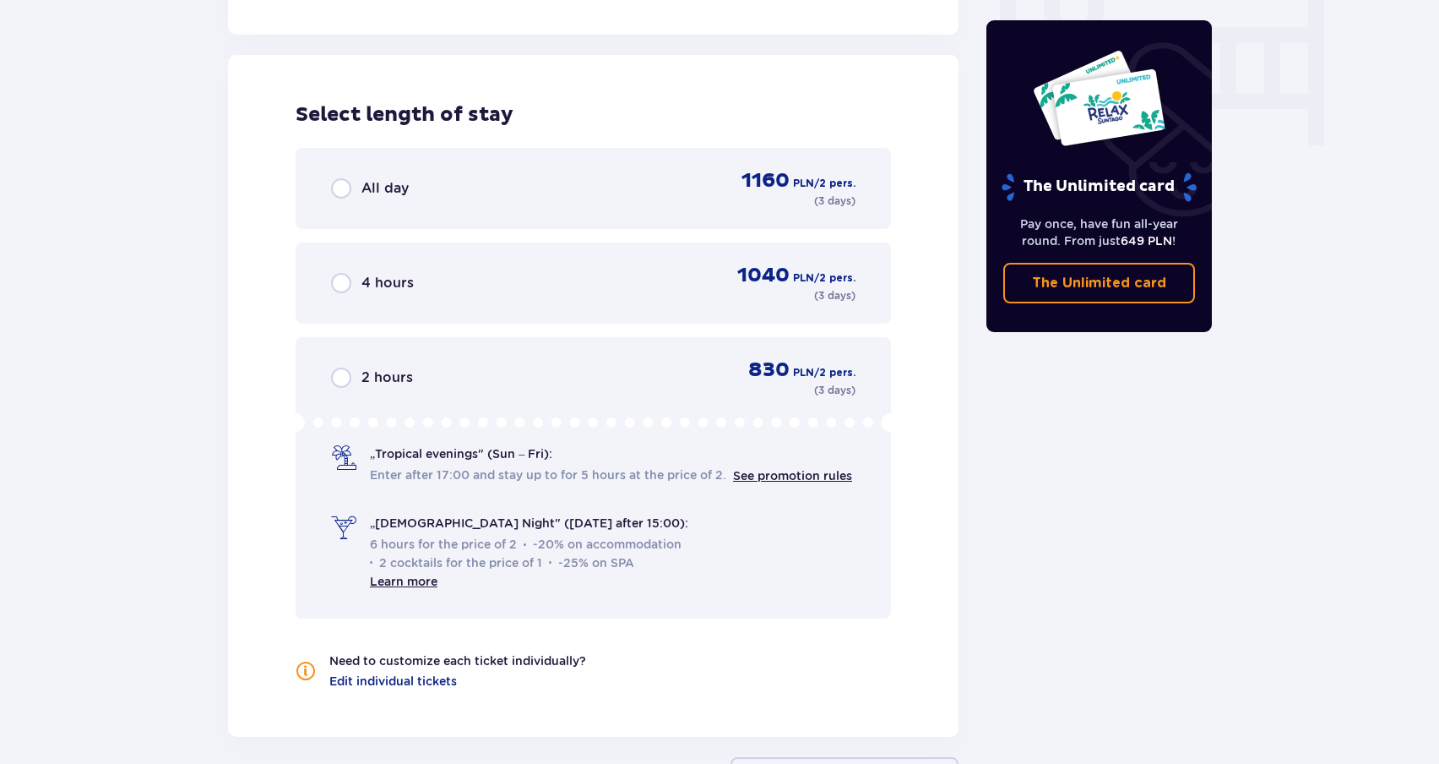
scroll to position [1677, 0]
click at [416, 180] on div "All day 1160 PLN / 2 pers. ( 3 days )" at bounding box center [593, 187] width 525 height 41
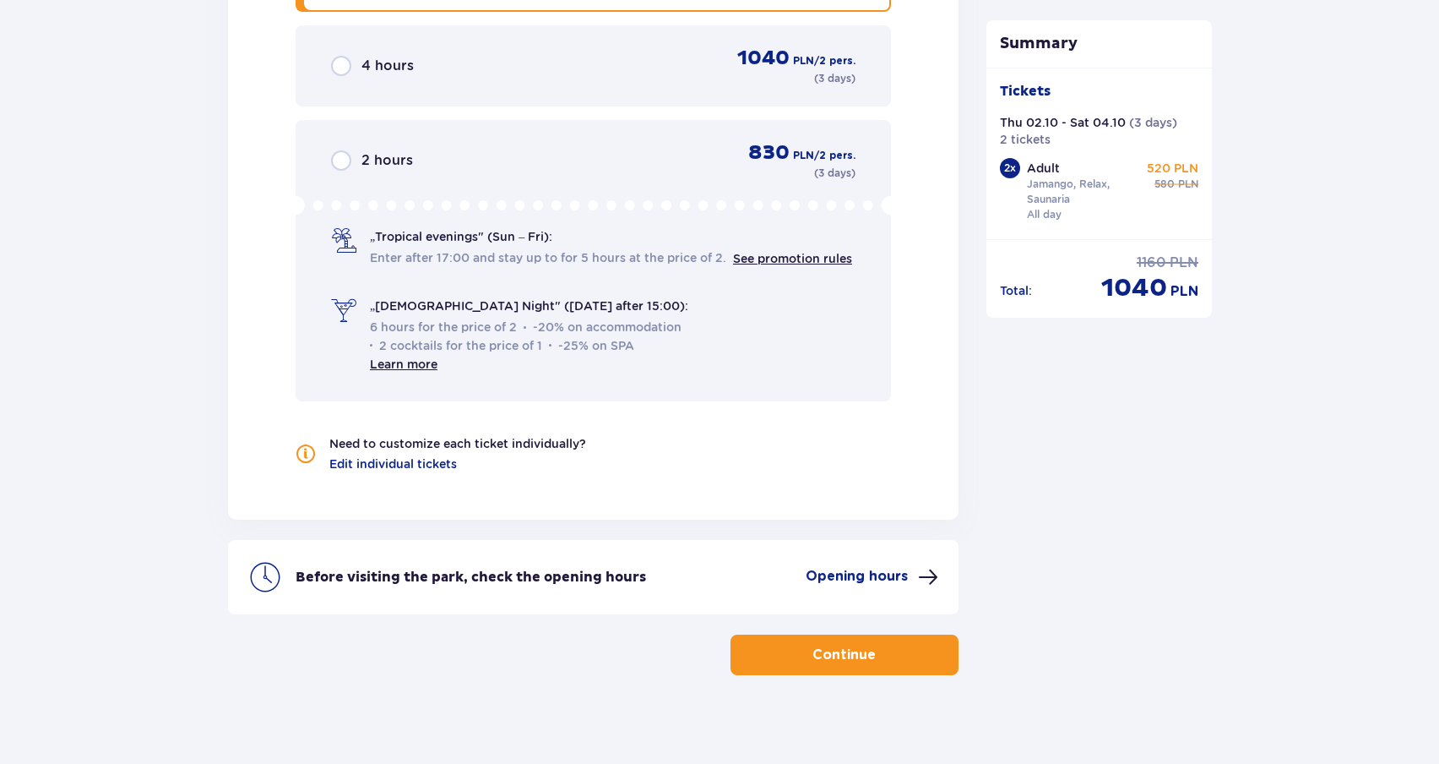
scroll to position [1893, 0]
click at [833, 635] on button "Continue" at bounding box center [845, 655] width 228 height 41
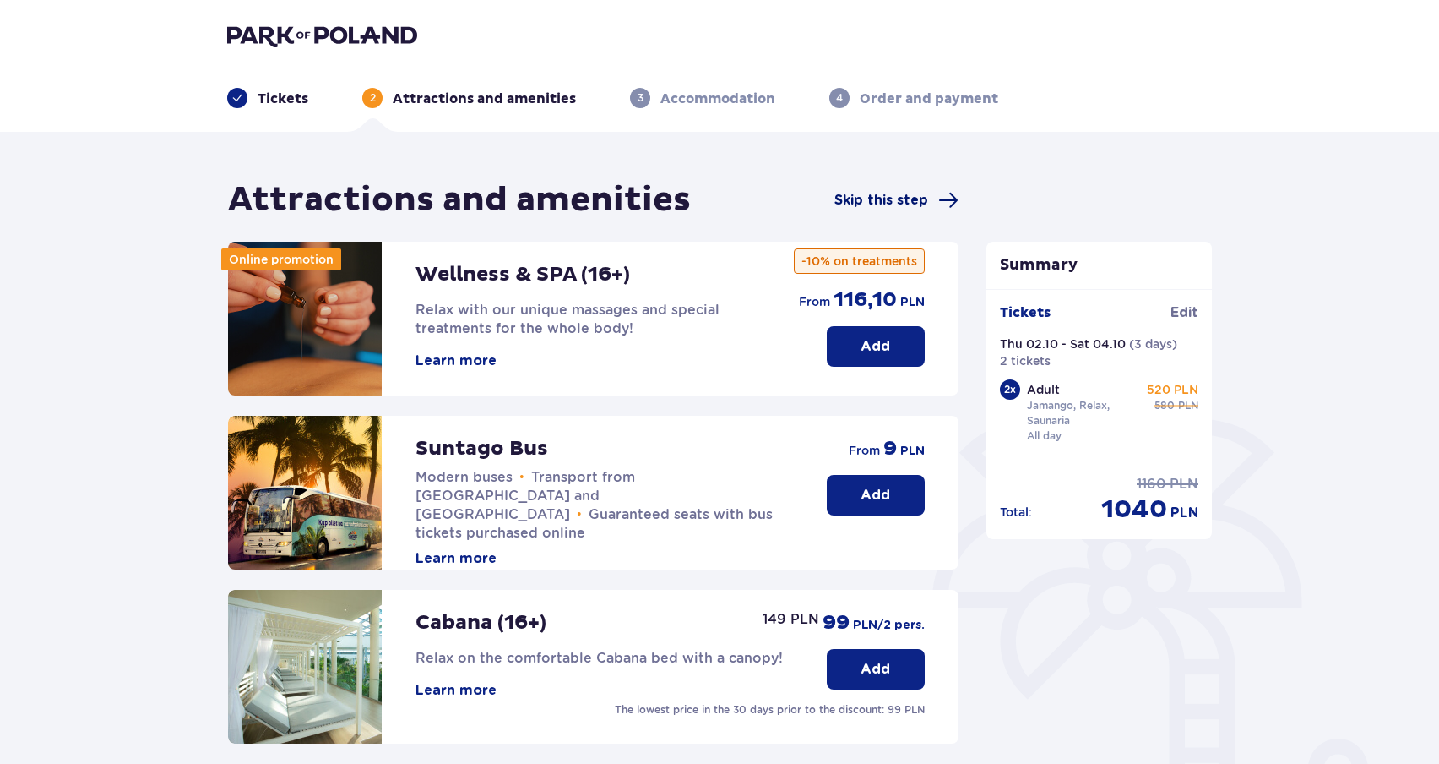
click at [868, 203] on span "Skip this step" at bounding box center [881, 200] width 94 height 19
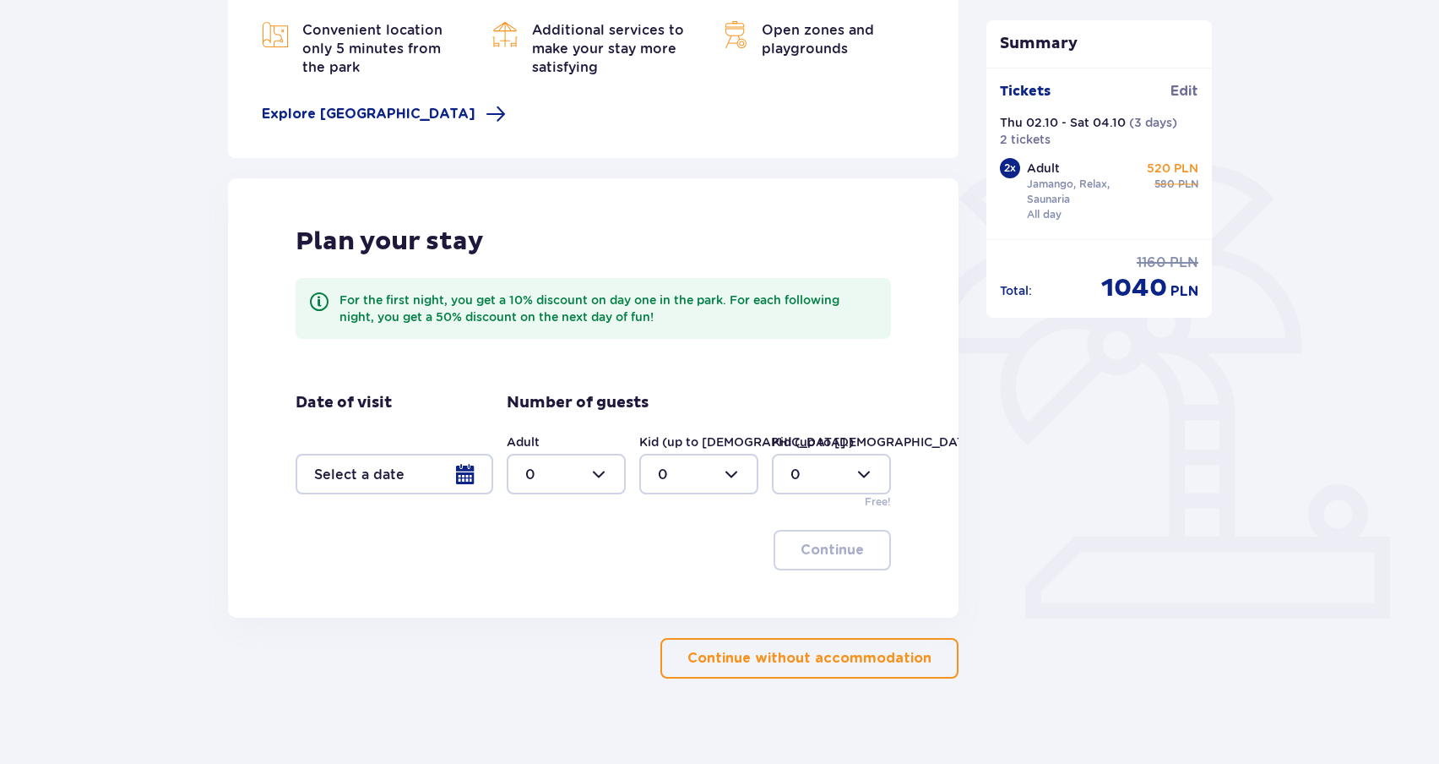
scroll to position [255, 0]
click at [432, 472] on div at bounding box center [395, 473] width 198 height 41
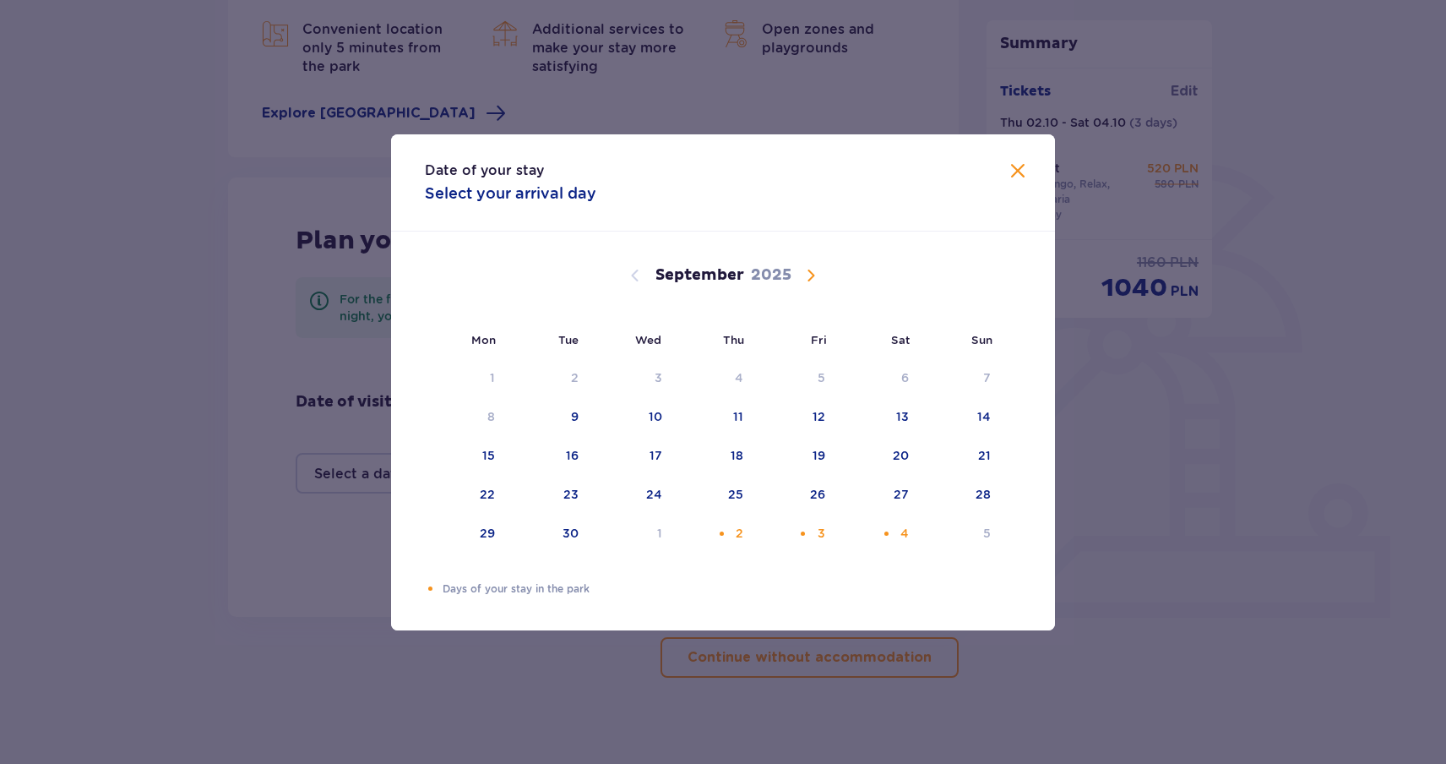
click at [1020, 158] on div "Date of your stay Select your arrival day" at bounding box center [723, 182] width 664 height 97
click at [1022, 161] on span at bounding box center [1018, 171] width 20 height 20
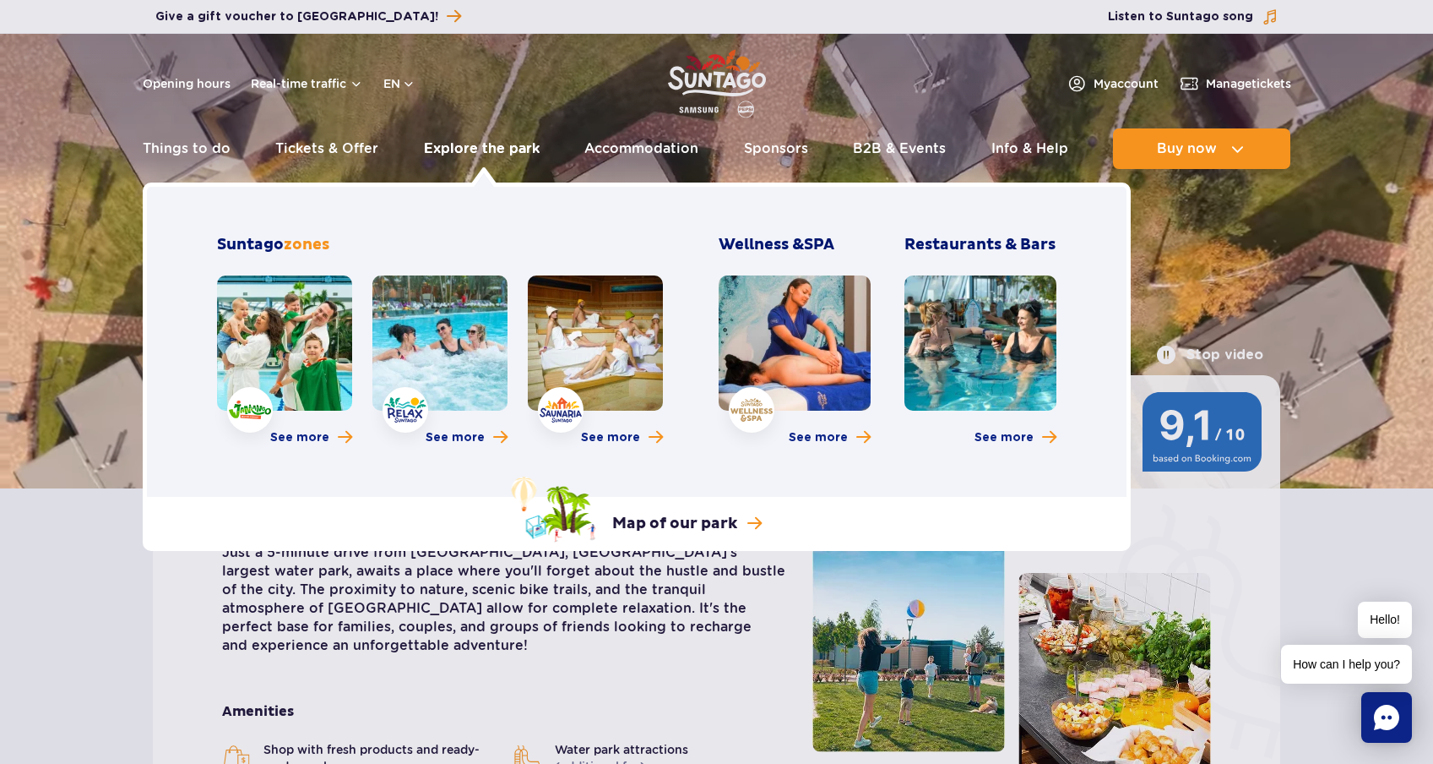
click at [510, 144] on link "Explore the park" at bounding box center [482, 148] width 116 height 41
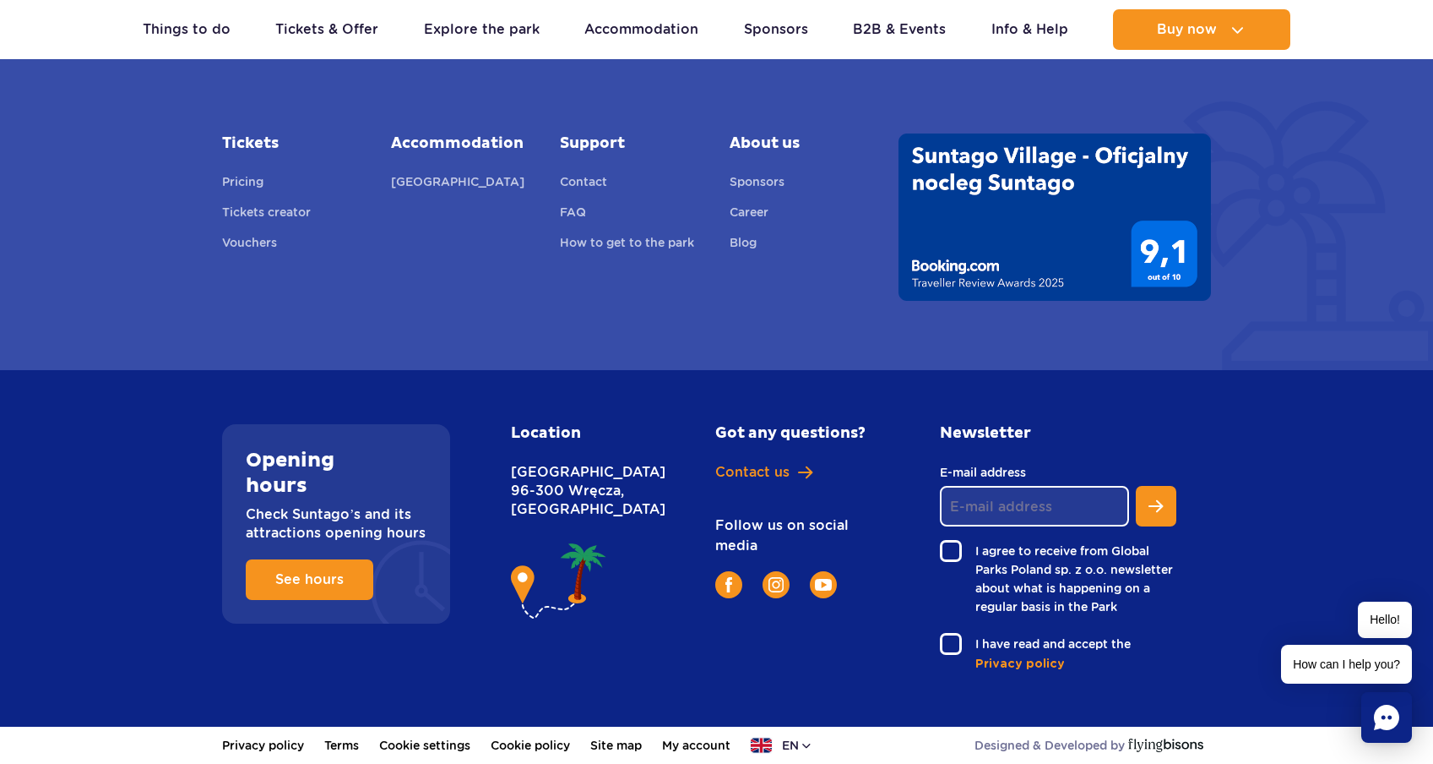
scroll to position [1463, 0]
